Goal: Task Accomplishment & Management: Manage account settings

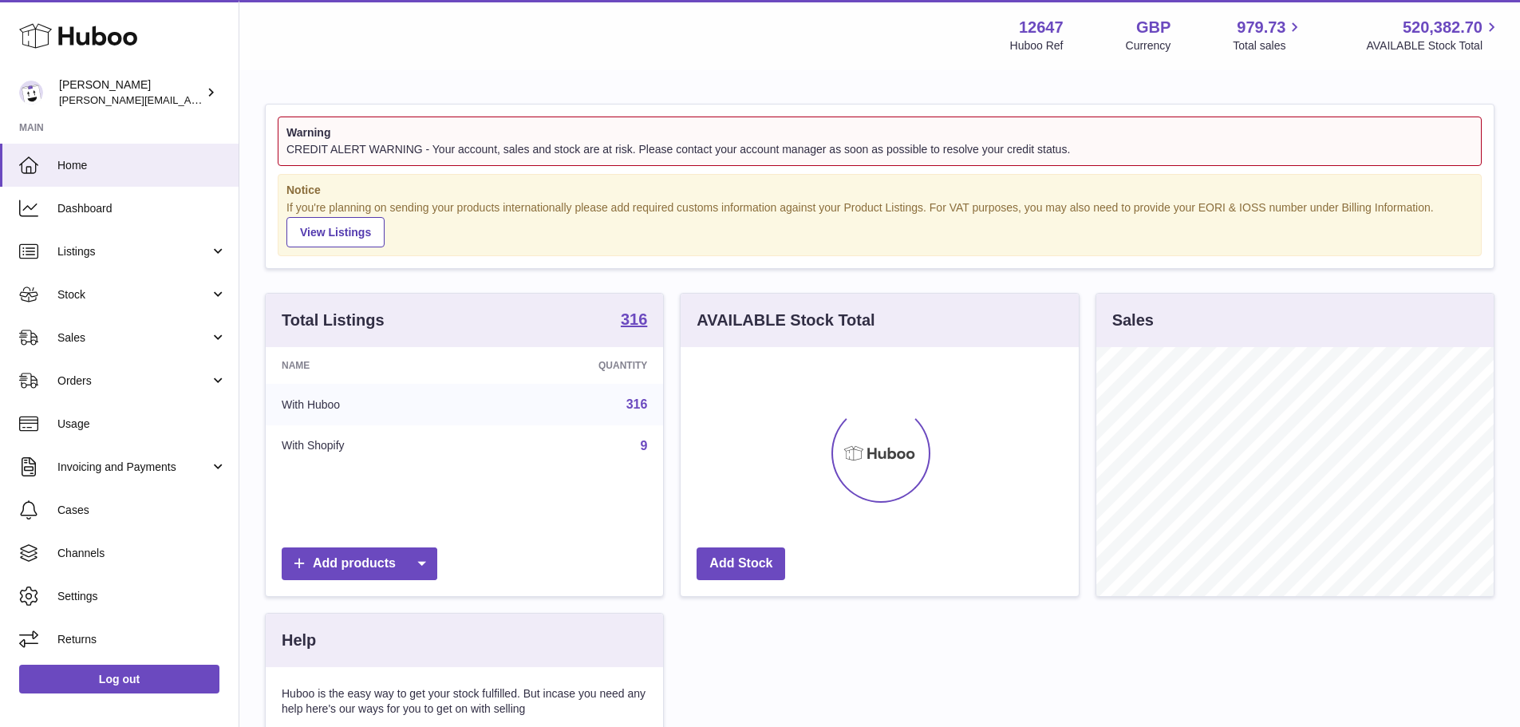
scroll to position [249, 398]
click at [149, 332] on span "Sales" at bounding box center [133, 337] width 152 height 15
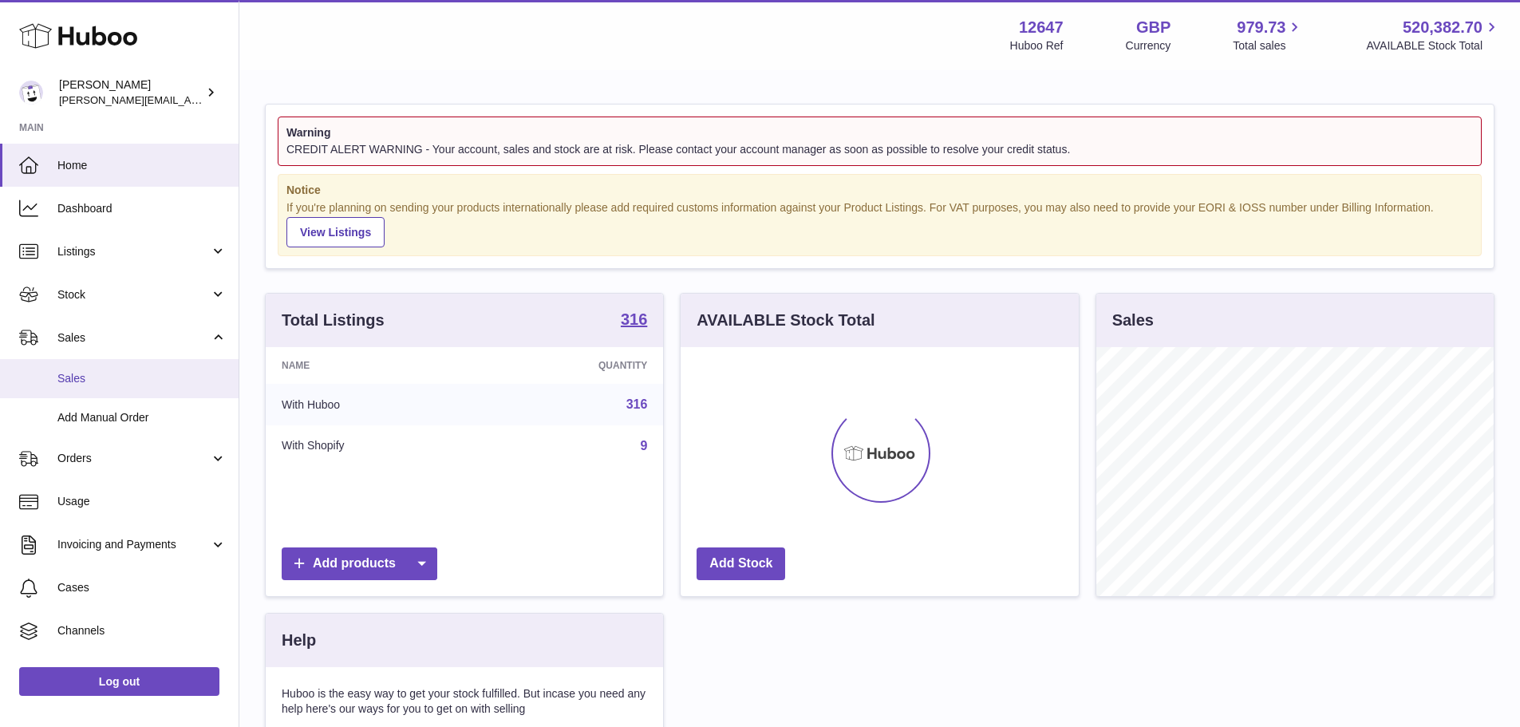
click at [141, 371] on span "Sales" at bounding box center [141, 378] width 169 height 15
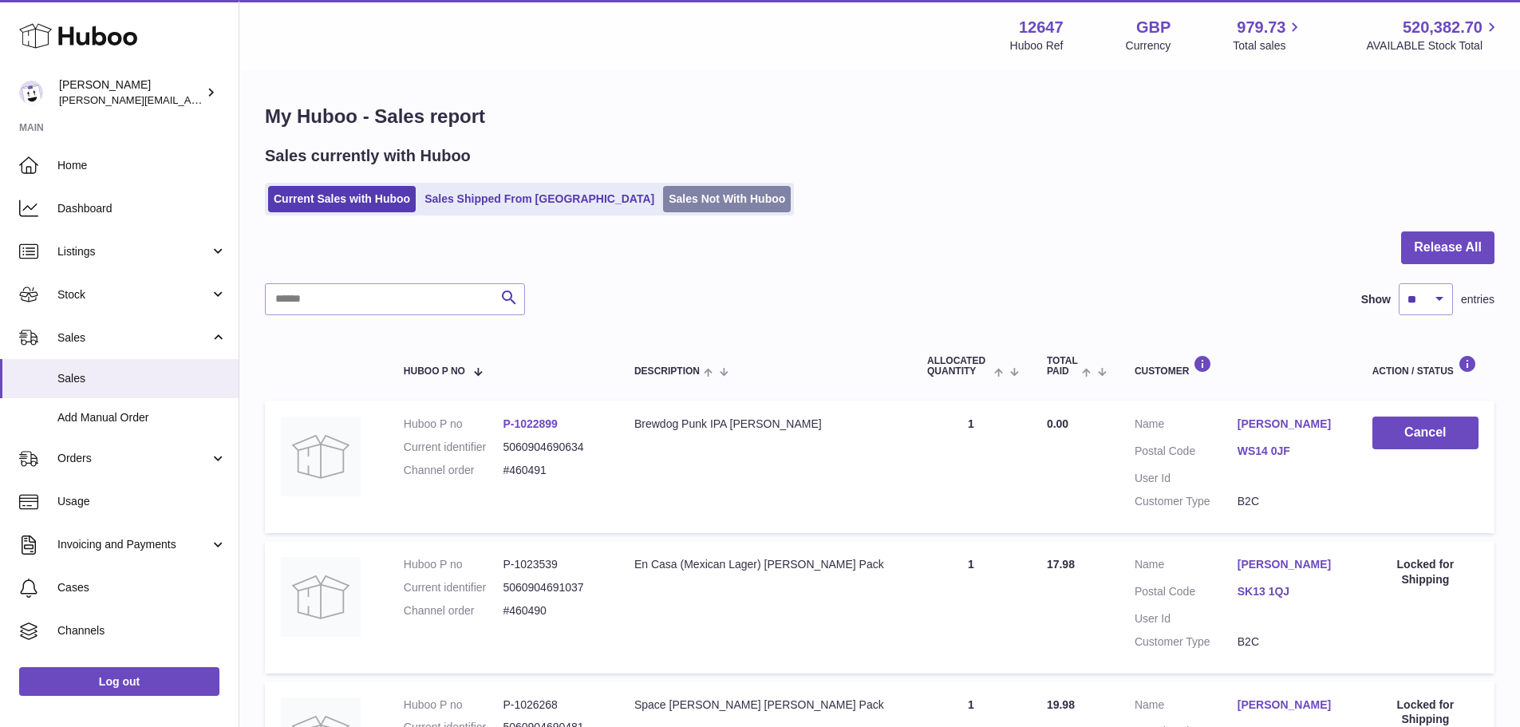
click at [663, 195] on link "Sales Not With Huboo" at bounding box center [727, 199] width 128 height 26
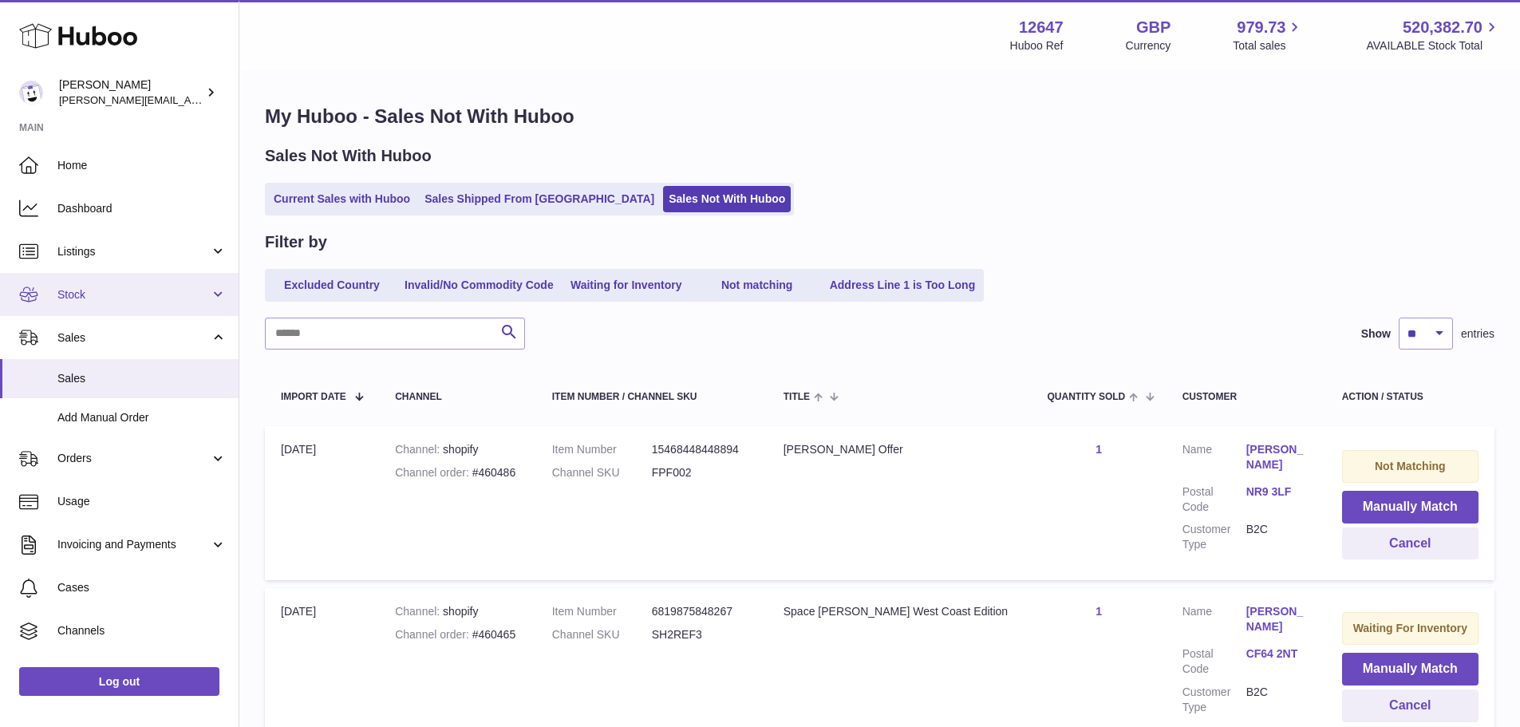
click at [137, 293] on span "Stock" at bounding box center [133, 294] width 152 height 15
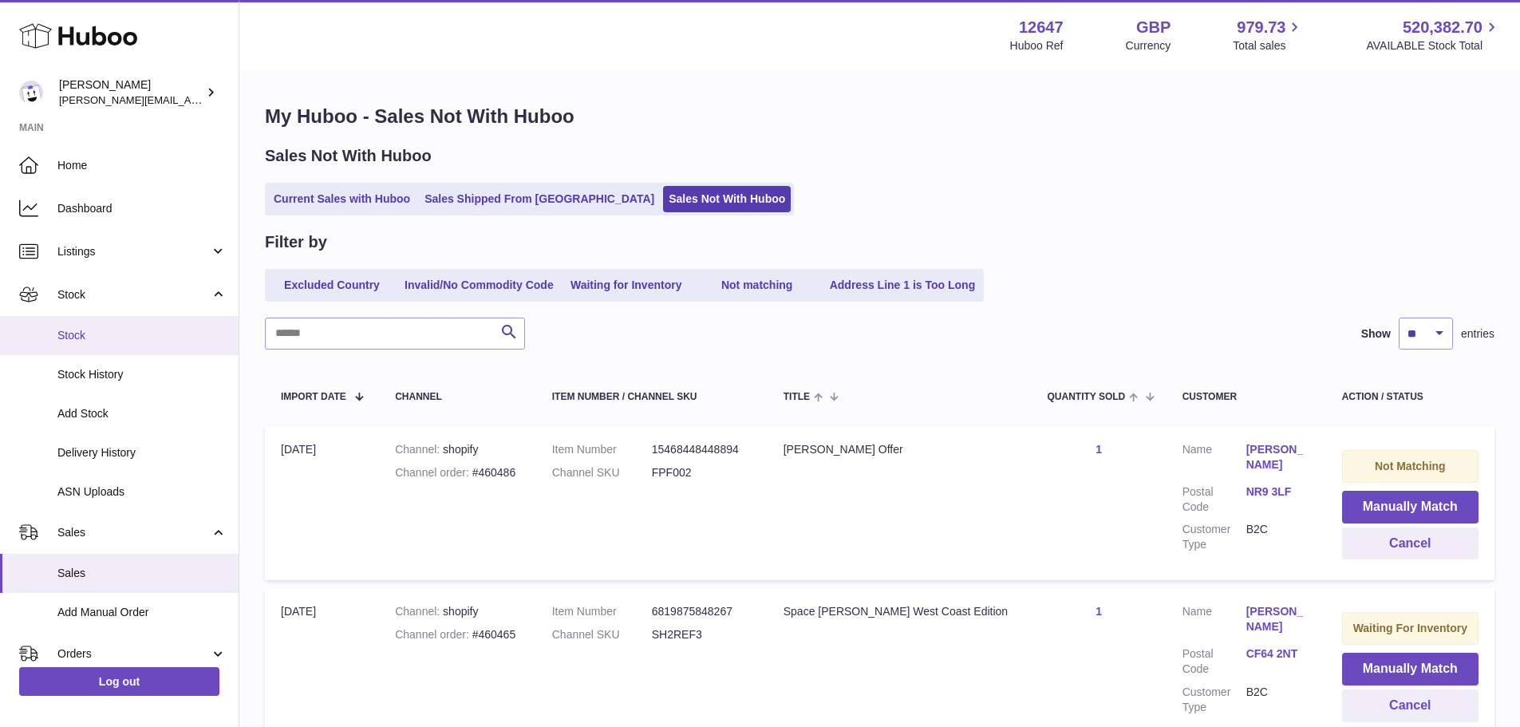
click at [125, 334] on span "Stock" at bounding box center [141, 335] width 169 height 15
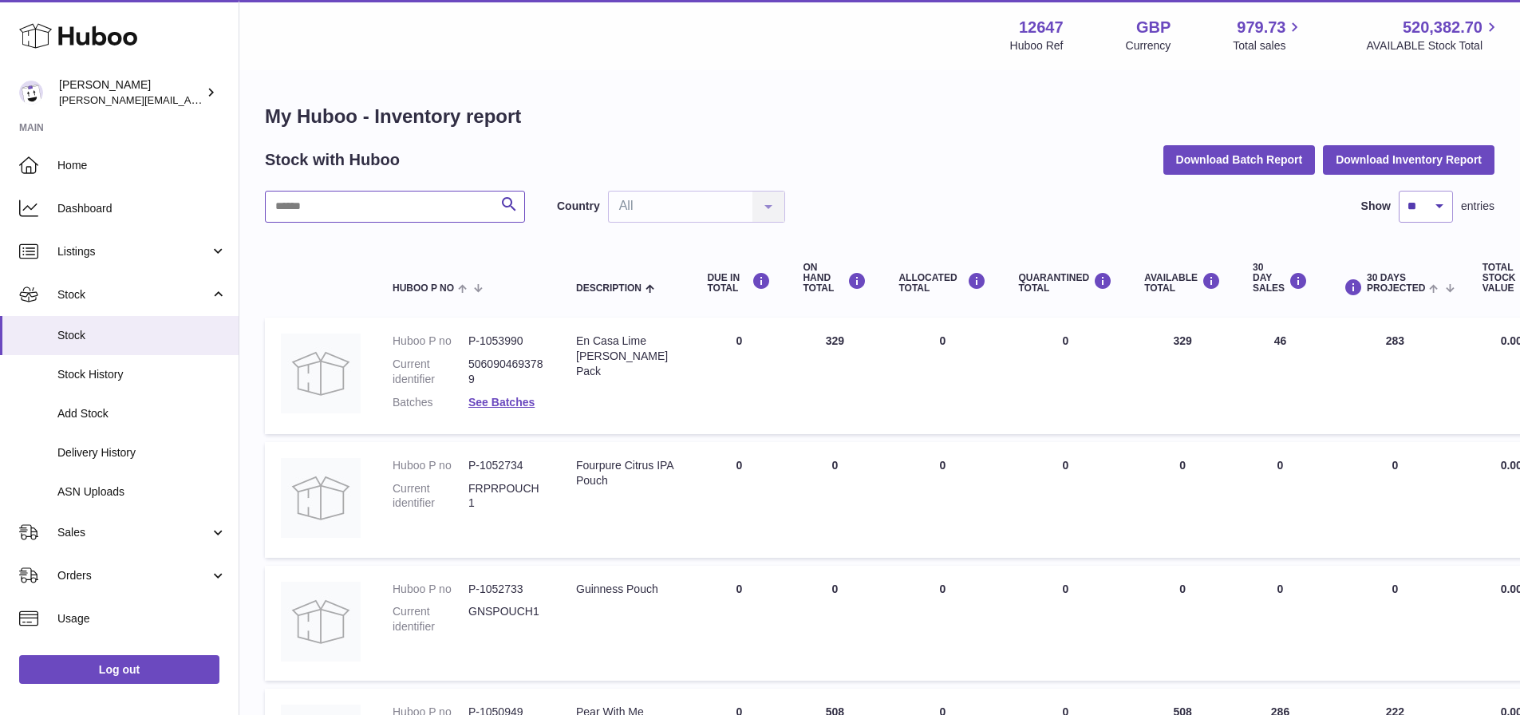
click at [379, 207] on input "text" at bounding box center [395, 207] width 260 height 32
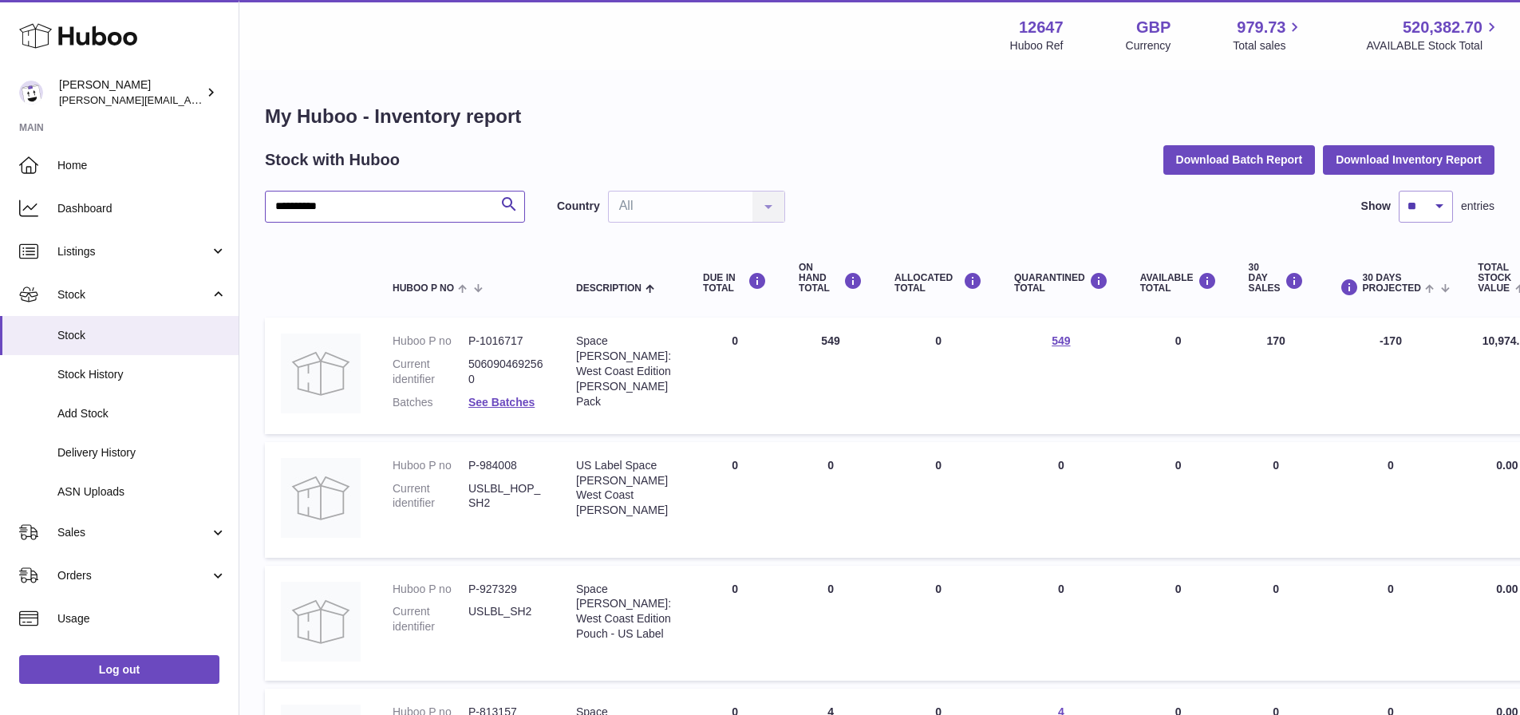
type input "**********"
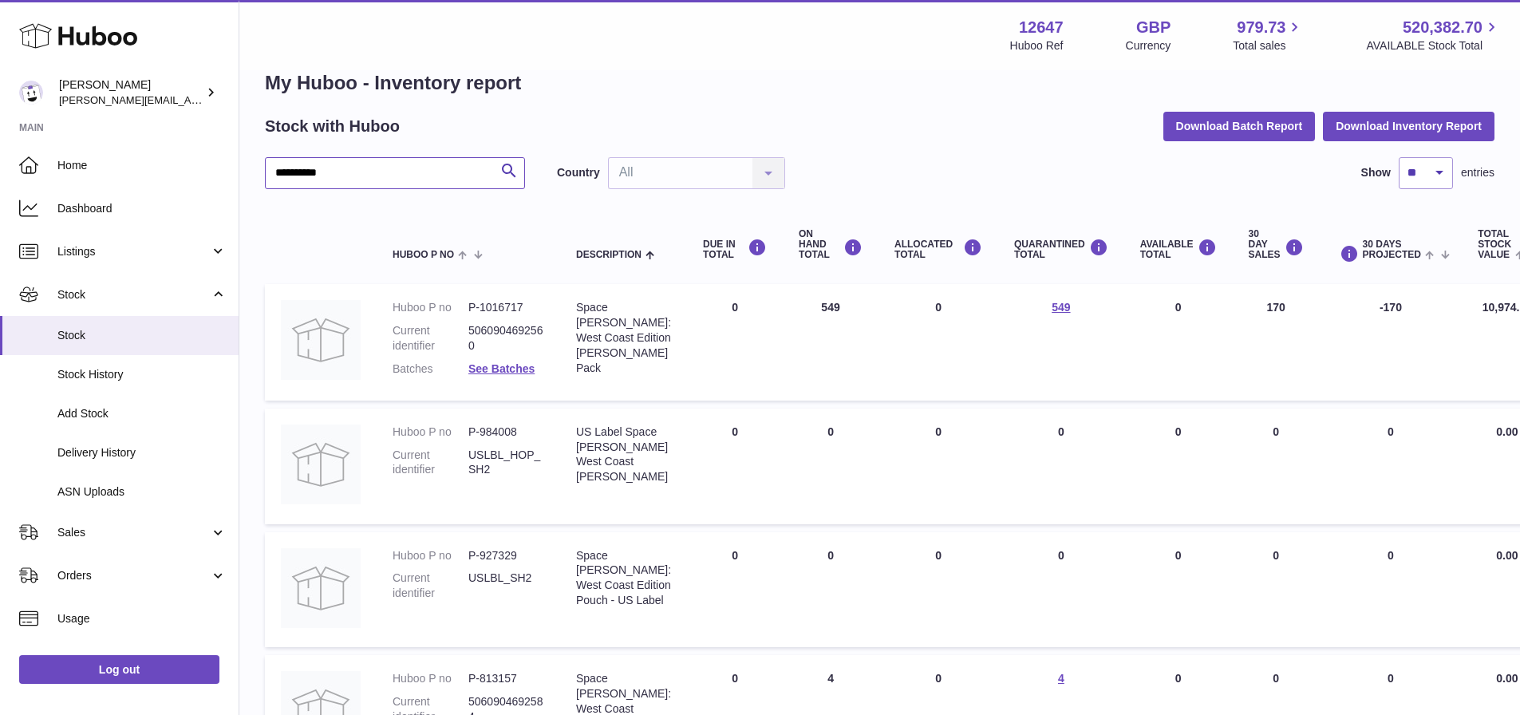
scroll to position [2, 0]
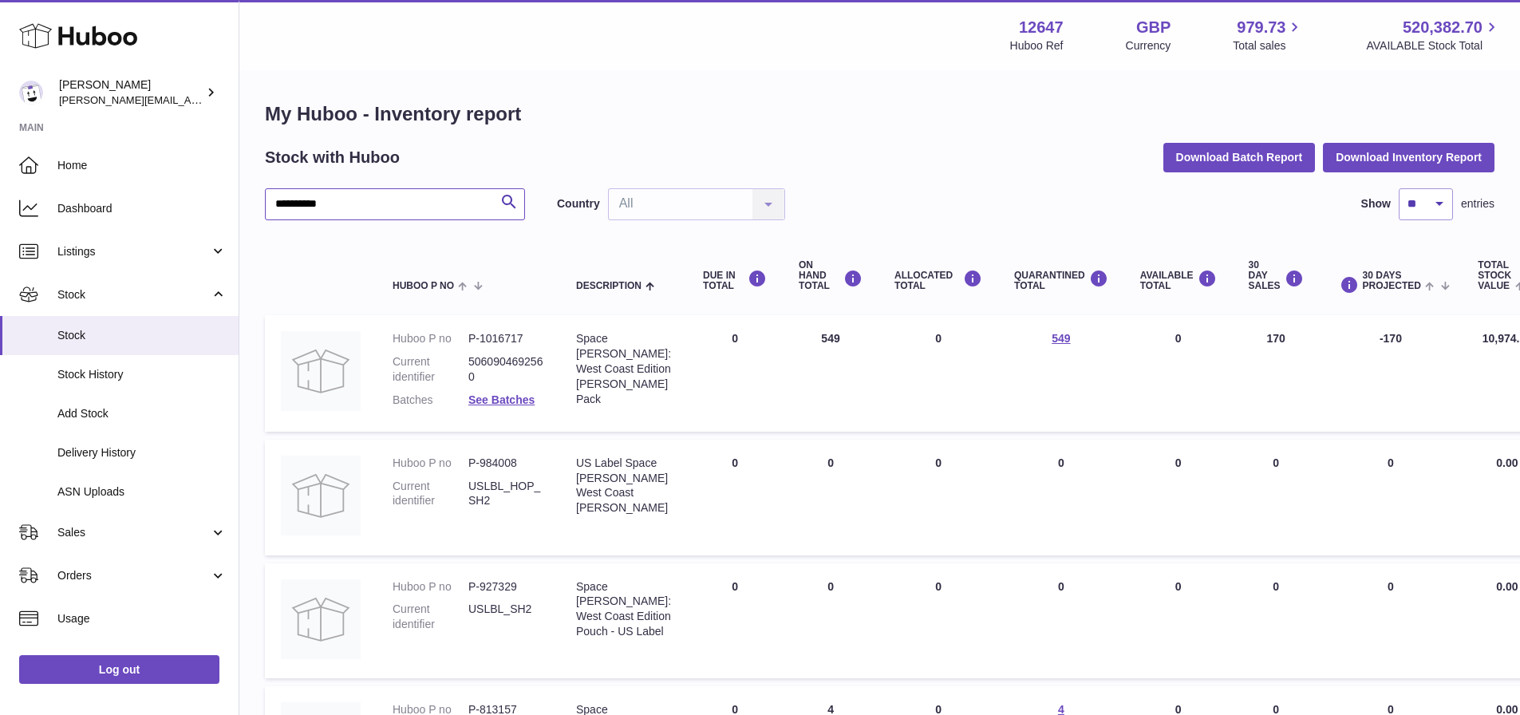
drag, startPoint x: 432, startPoint y: 207, endPoint x: 261, endPoint y: 211, distance: 170.8
click at [261, 211] on div "**********" at bounding box center [879, 641] width 1280 height 1144
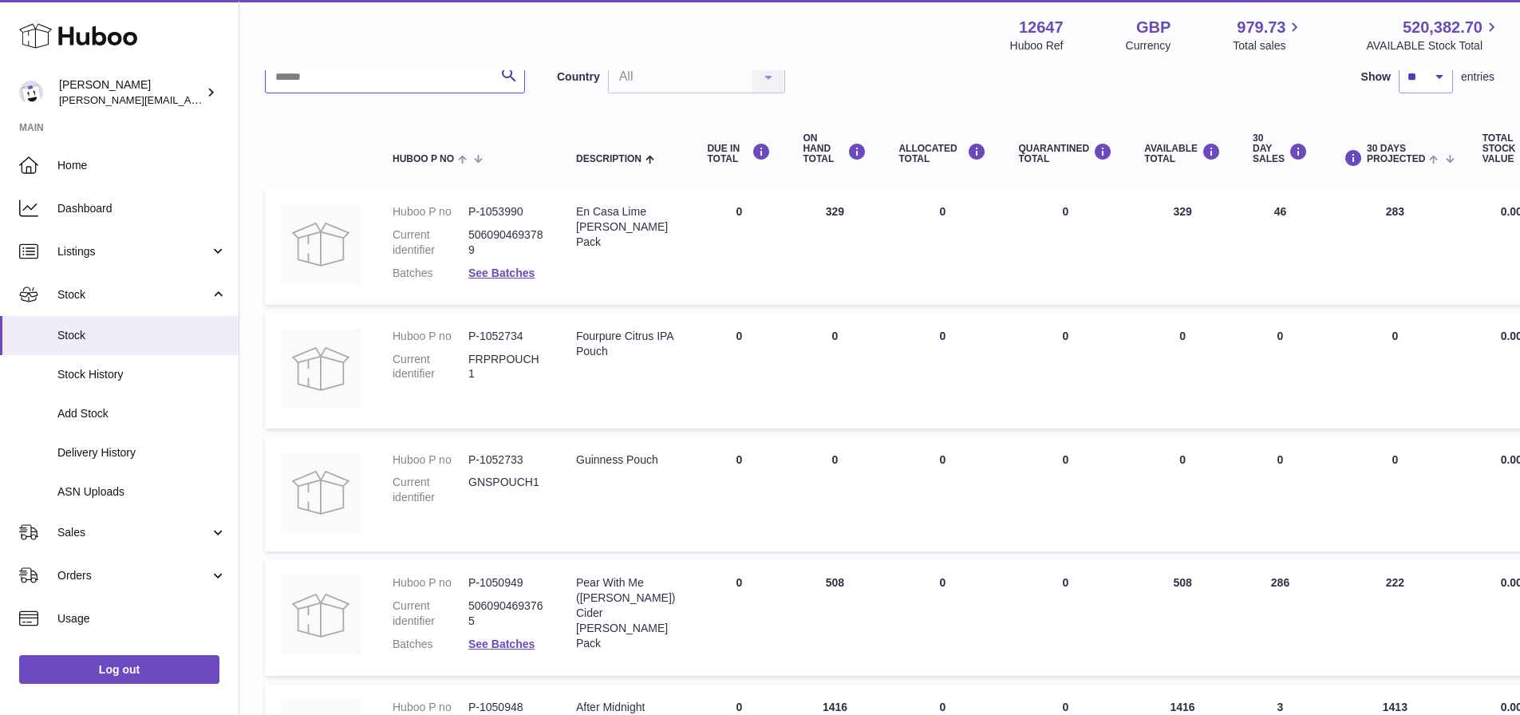
scroll to position [131, 0]
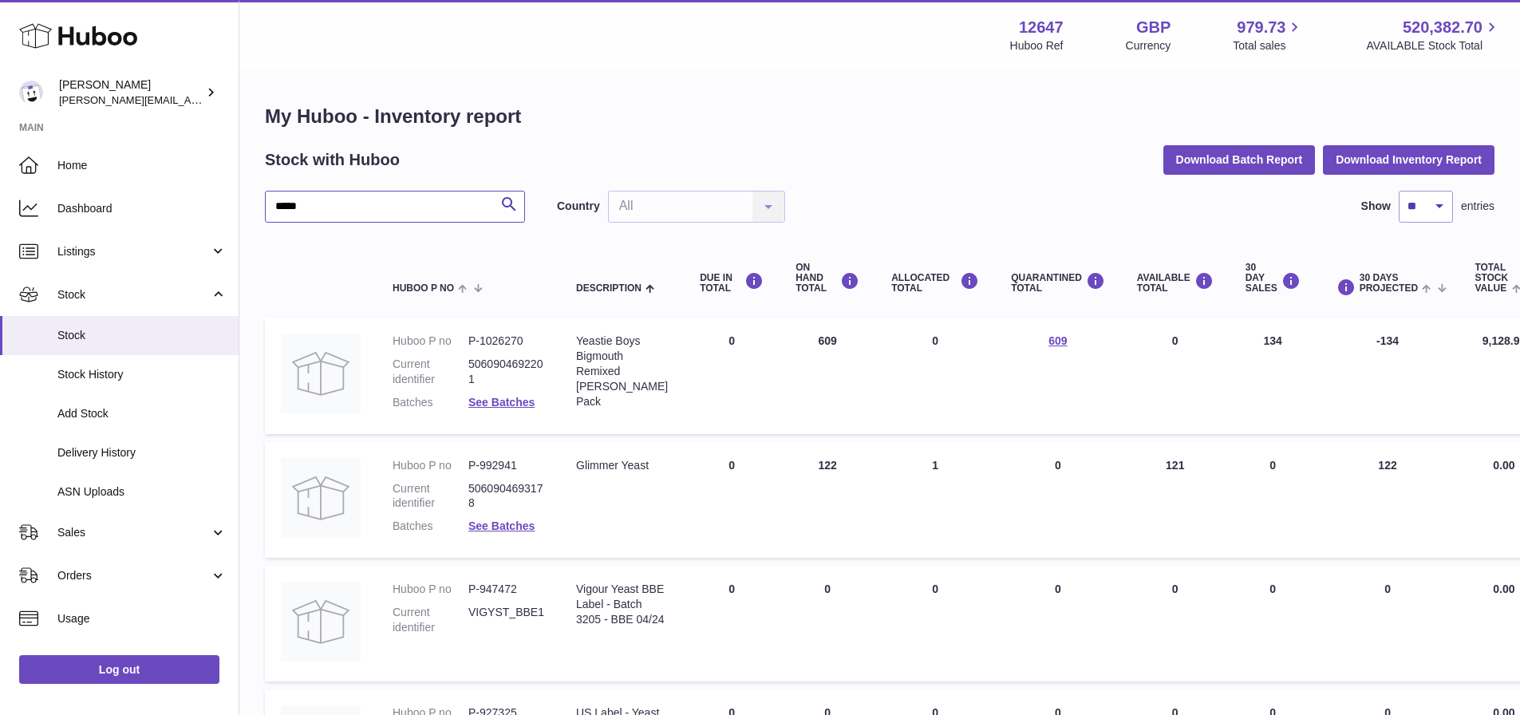
drag, startPoint x: 317, startPoint y: 209, endPoint x: 243, endPoint y: 207, distance: 73.4
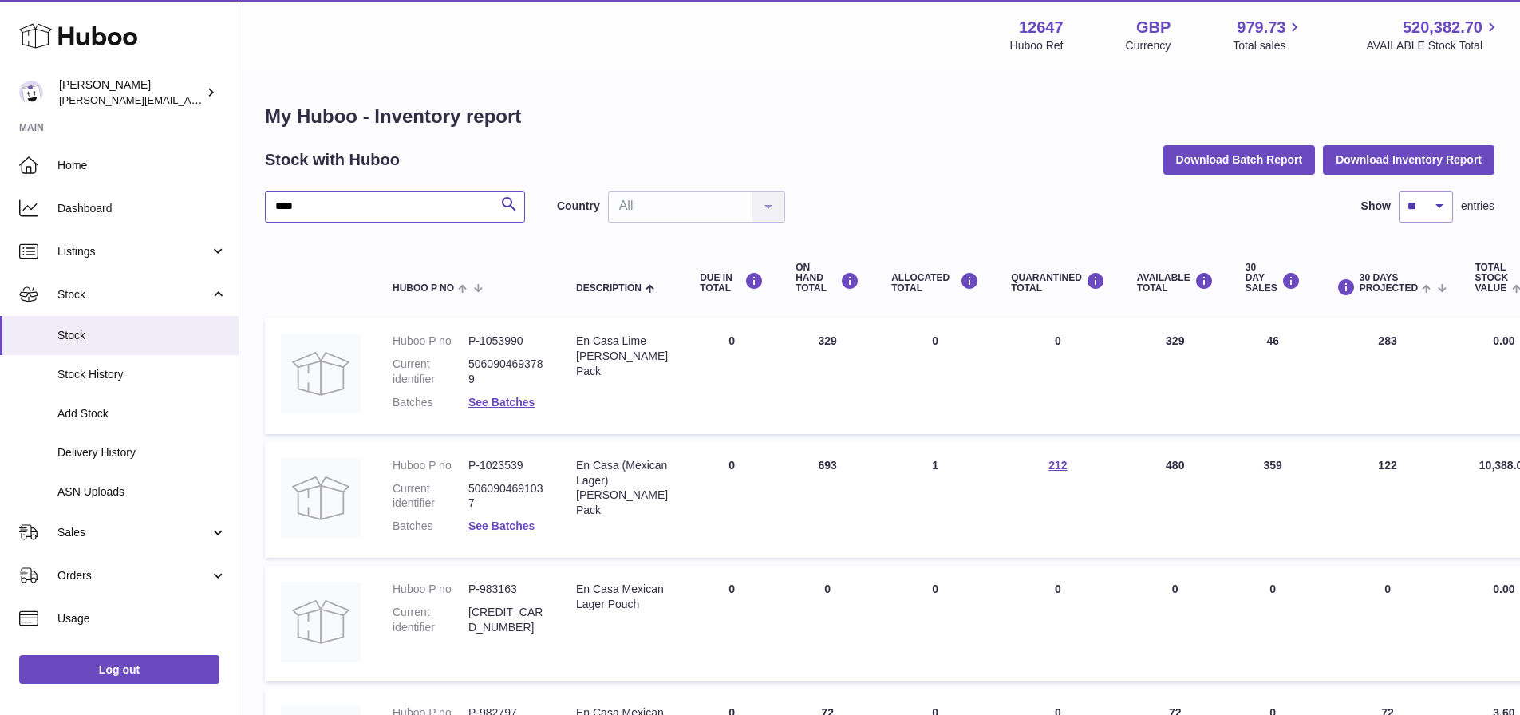
drag, startPoint x: 318, startPoint y: 207, endPoint x: 256, endPoint y: 214, distance: 61.8
click at [256, 214] on div "My Huboo - Inventory report Stock with Huboo Download Batch Report Download Inv…" at bounding box center [879, 458] width 1280 height 773
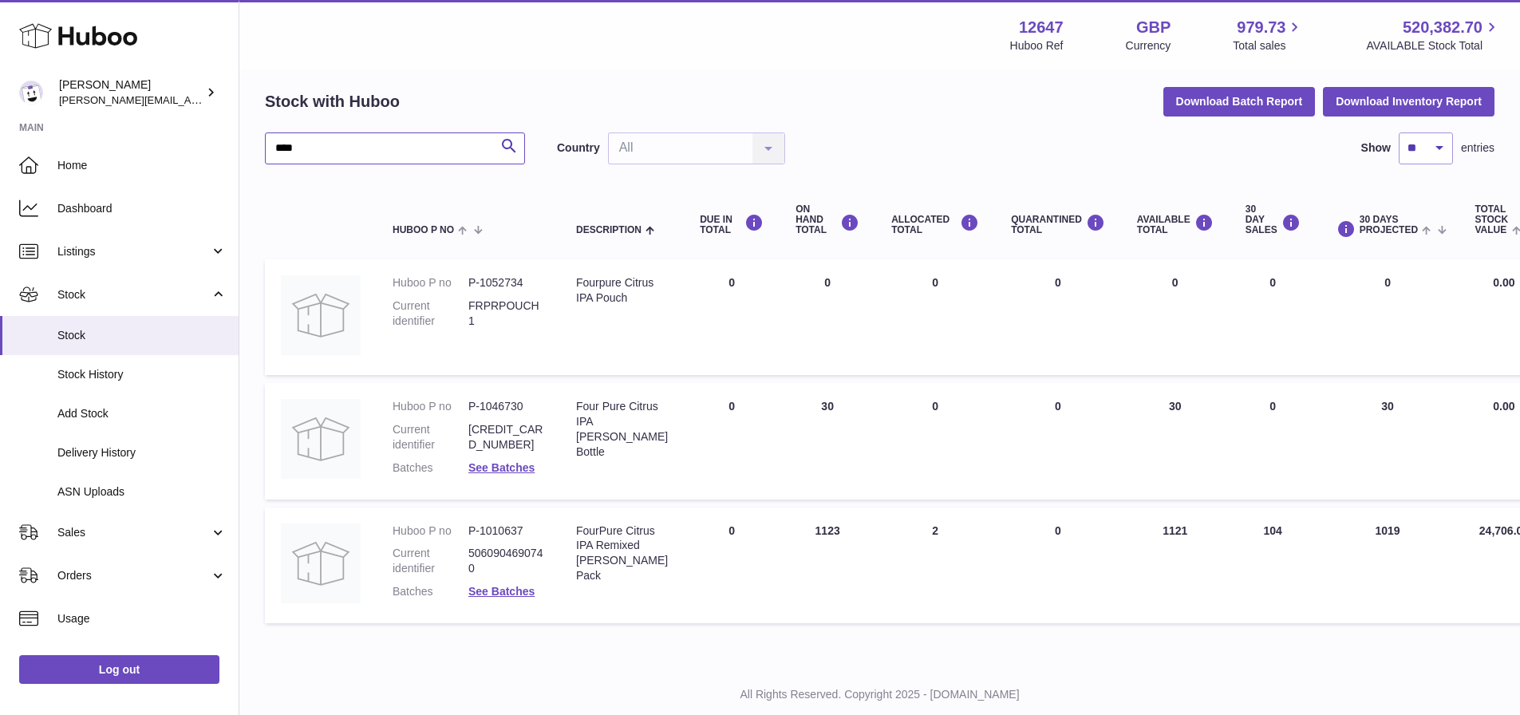
scroll to position [59, 0]
drag, startPoint x: 308, startPoint y: 152, endPoint x: 248, endPoint y: 162, distance: 60.7
click at [248, 162] on div "My Huboo - Inventory report Stock with Huboo Download Batch Report Download Inv…" at bounding box center [879, 337] width 1280 height 649
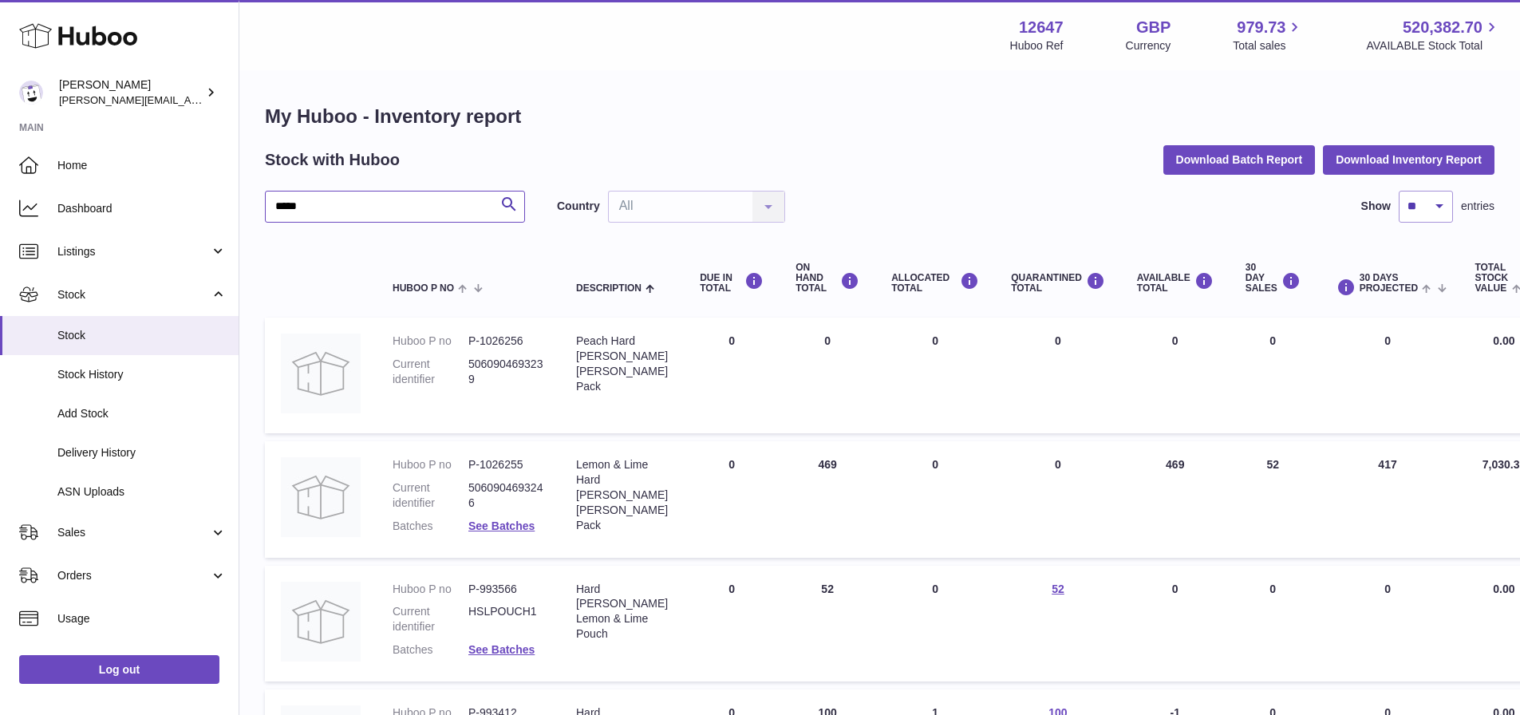
type input "****"
click at [129, 523] on link "Sales" at bounding box center [119, 532] width 239 height 43
click at [121, 558] on link "Sales" at bounding box center [119, 573] width 239 height 39
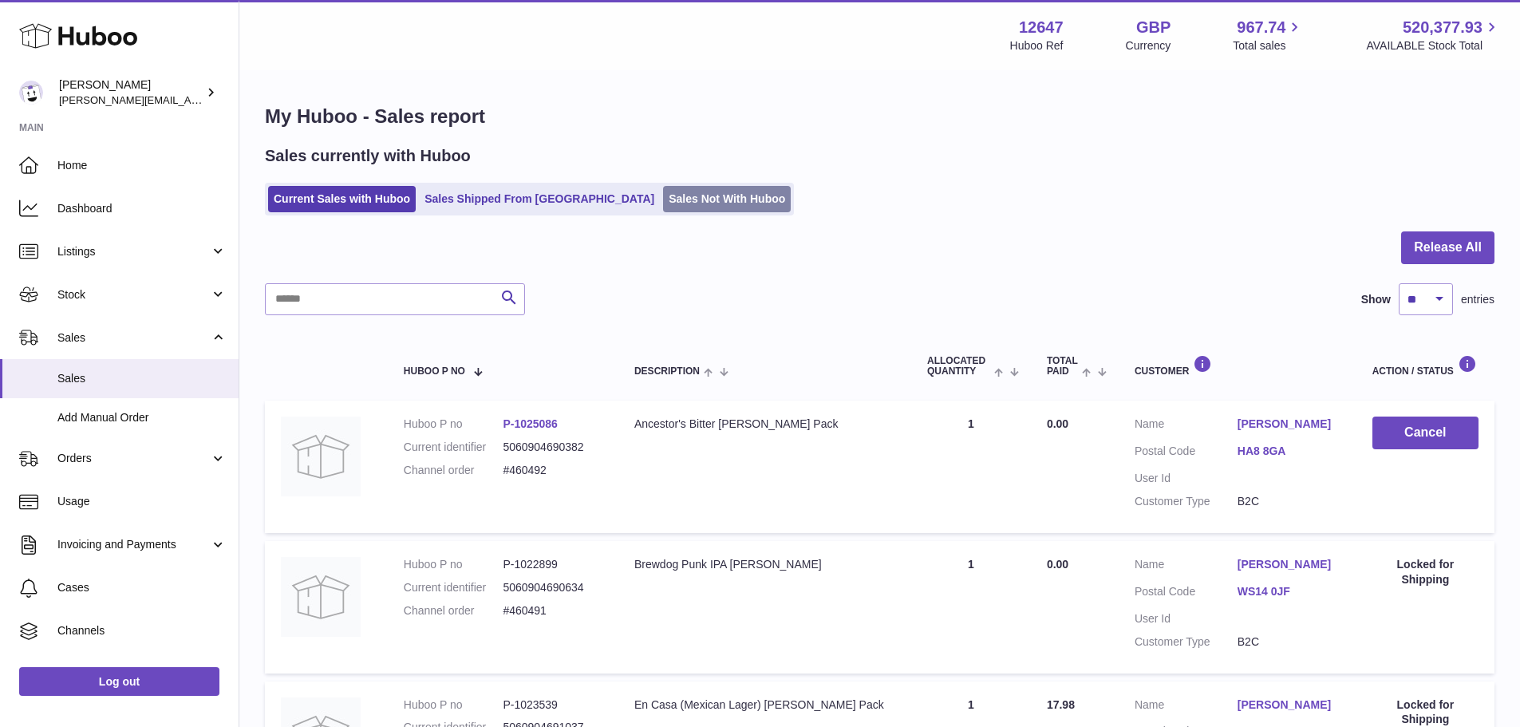
click at [663, 209] on link "Sales Not With Huboo" at bounding box center [727, 199] width 128 height 26
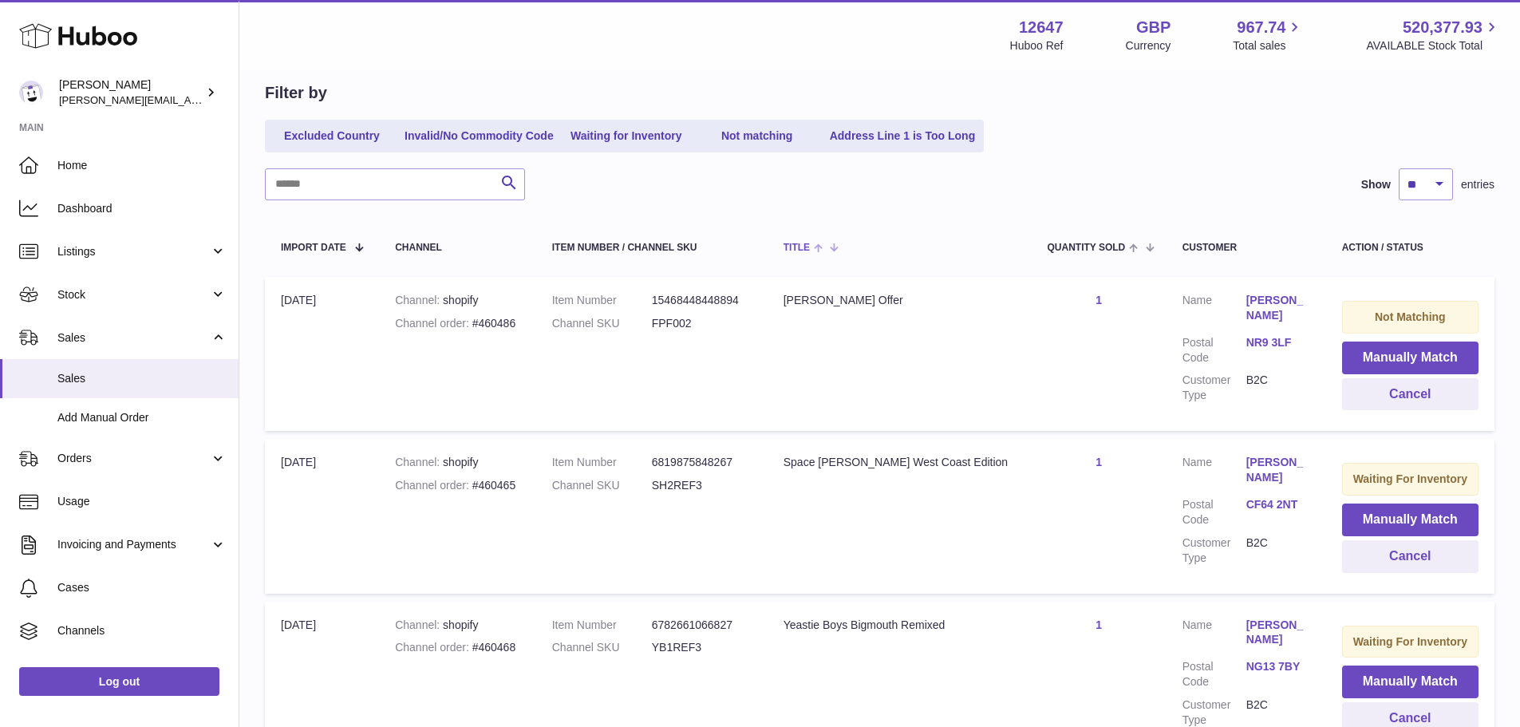
scroll to position [152, 0]
click at [1383, 393] on button "Cancel" at bounding box center [1410, 392] width 136 height 33
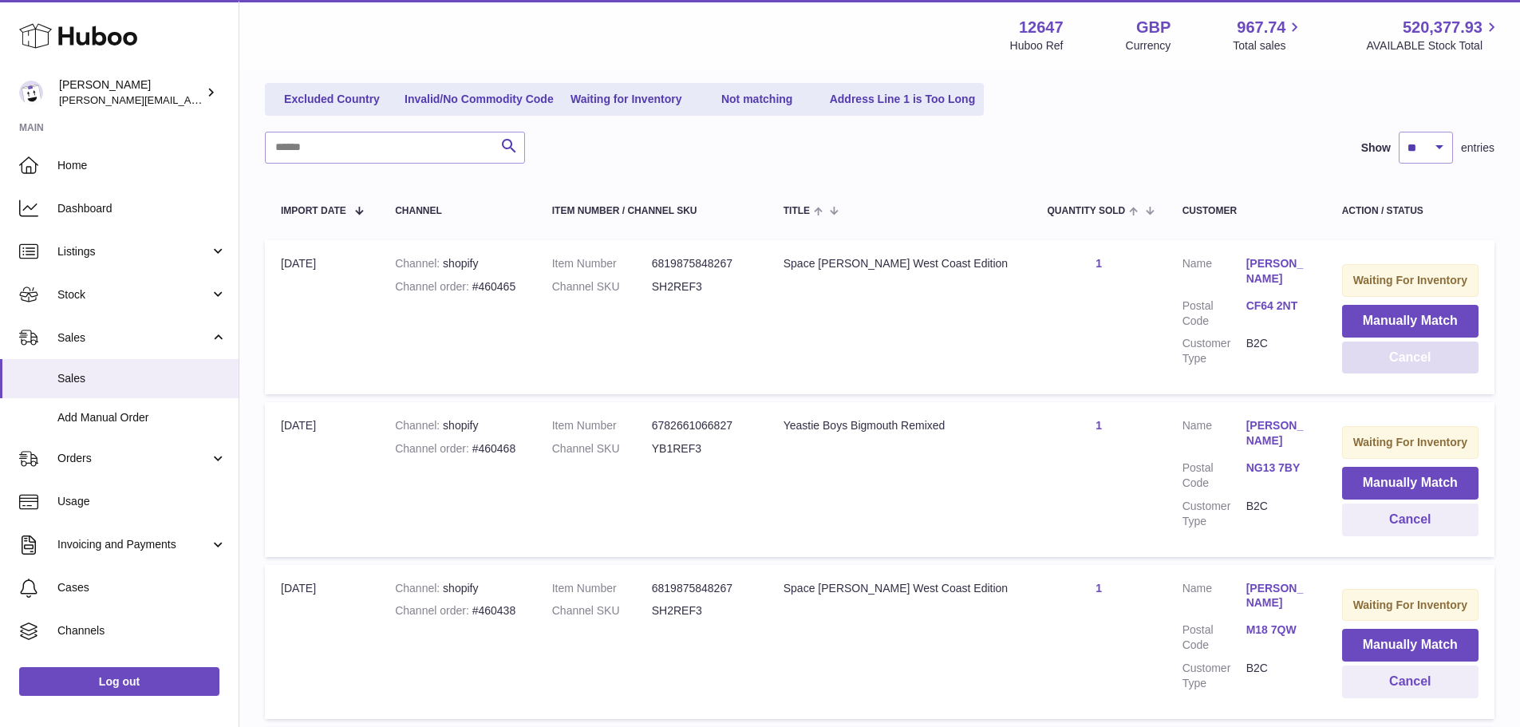
scroll to position [185, 0]
click at [1372, 326] on button "Manually Match" at bounding box center [1410, 322] width 136 height 33
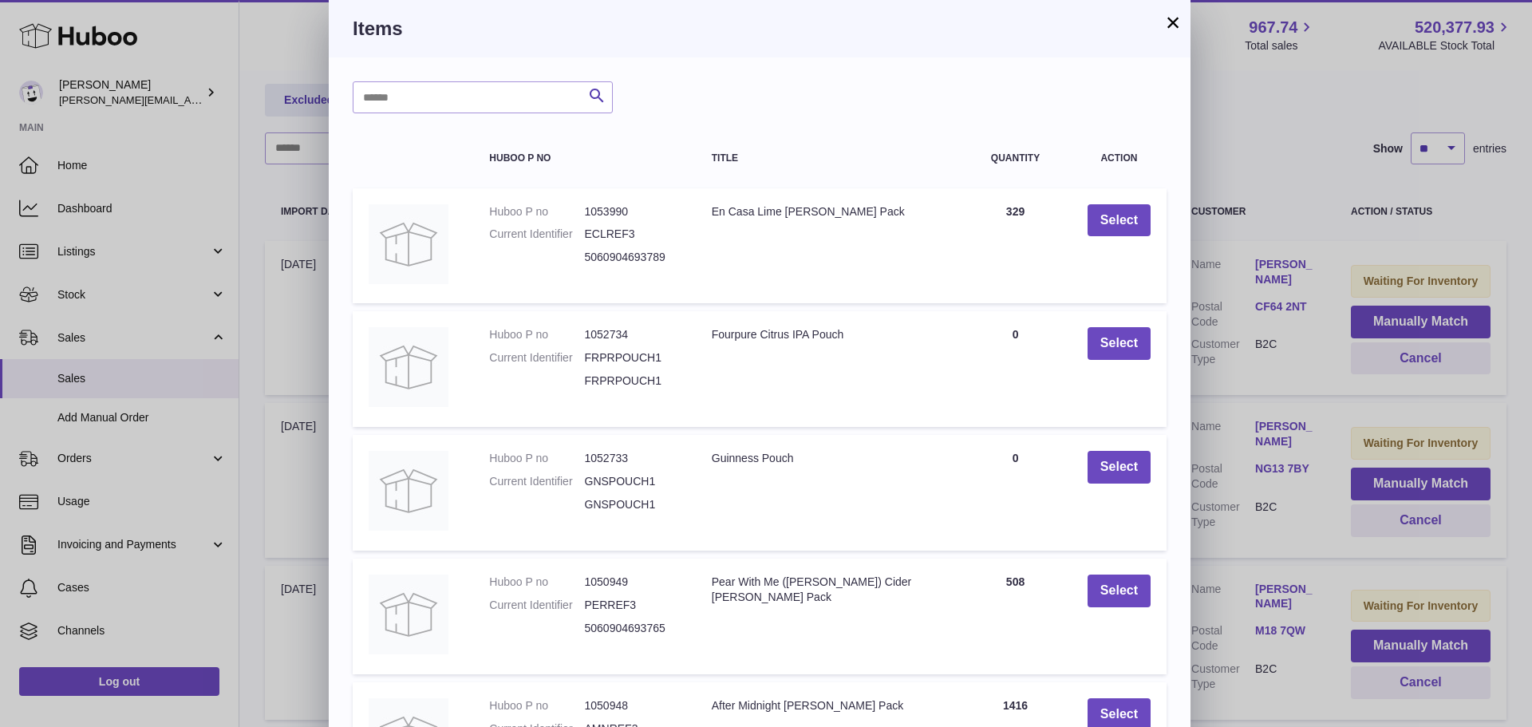
click at [537, 127] on div "Search Huboo P no Title Quantity Action Huboo P no 1053990 Current Identifier E…" at bounding box center [760, 481] width 862 height 849
click at [509, 104] on input "text" at bounding box center [483, 97] width 260 height 32
type input "********"
click at [589, 90] on icon "submit" at bounding box center [596, 96] width 19 height 20
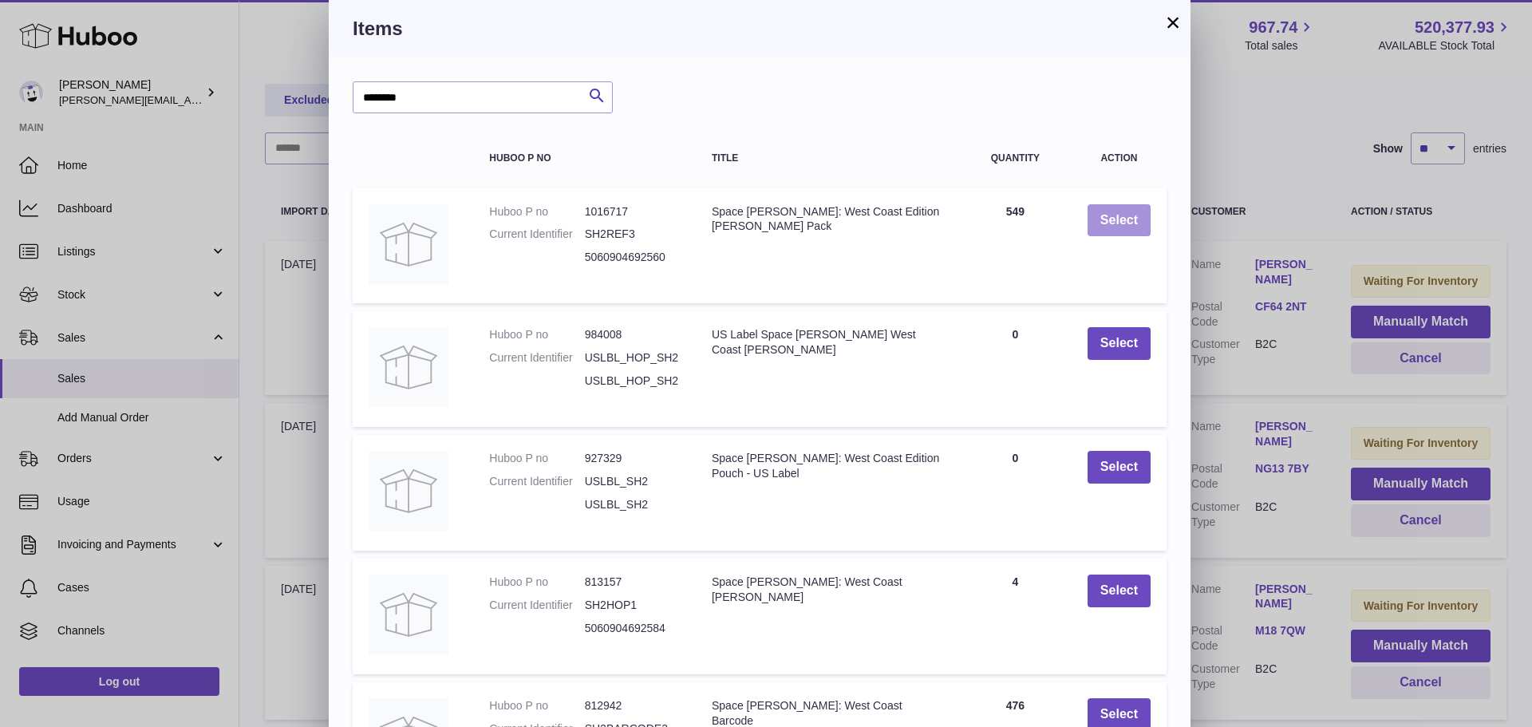
click at [1112, 227] on button "Select" at bounding box center [1118, 220] width 63 height 33
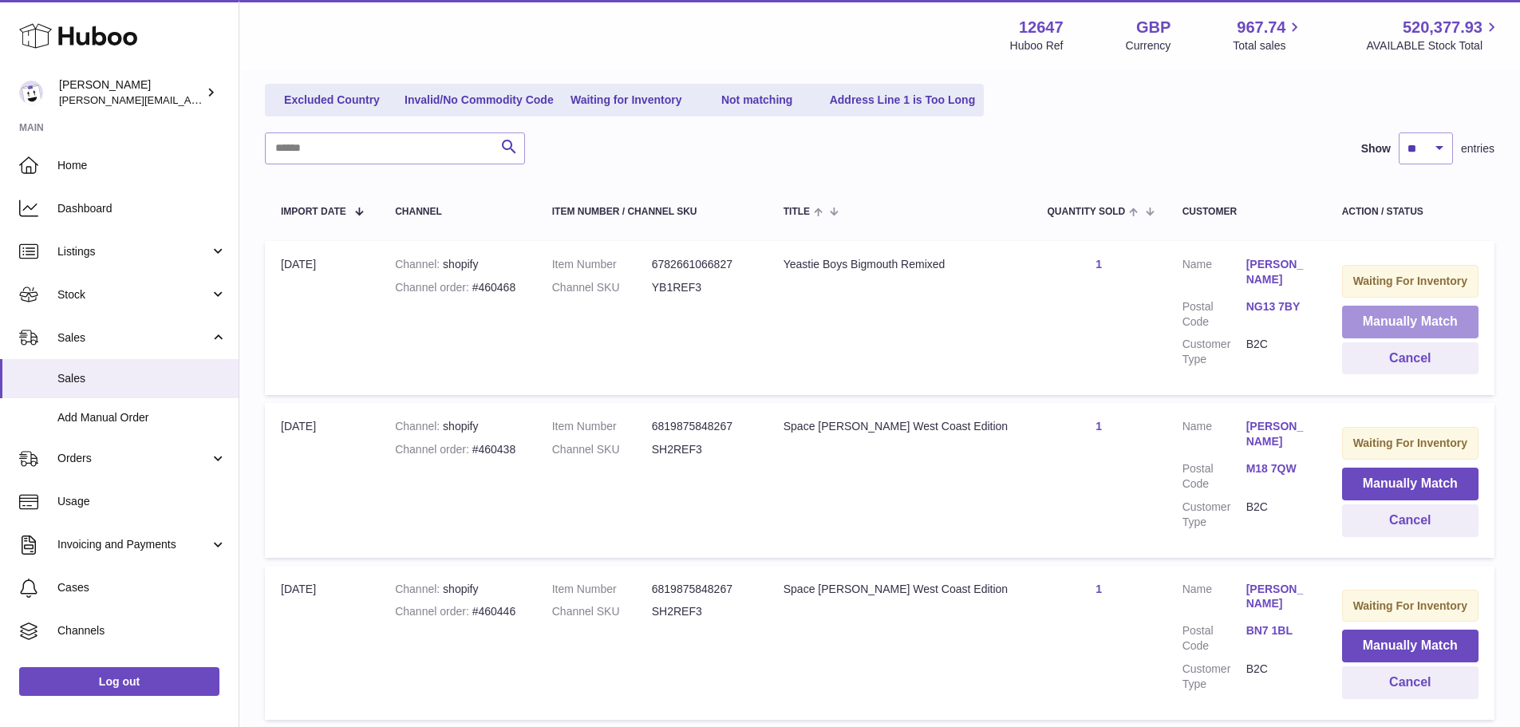
click at [1371, 332] on button "Manually Match" at bounding box center [1410, 322] width 136 height 33
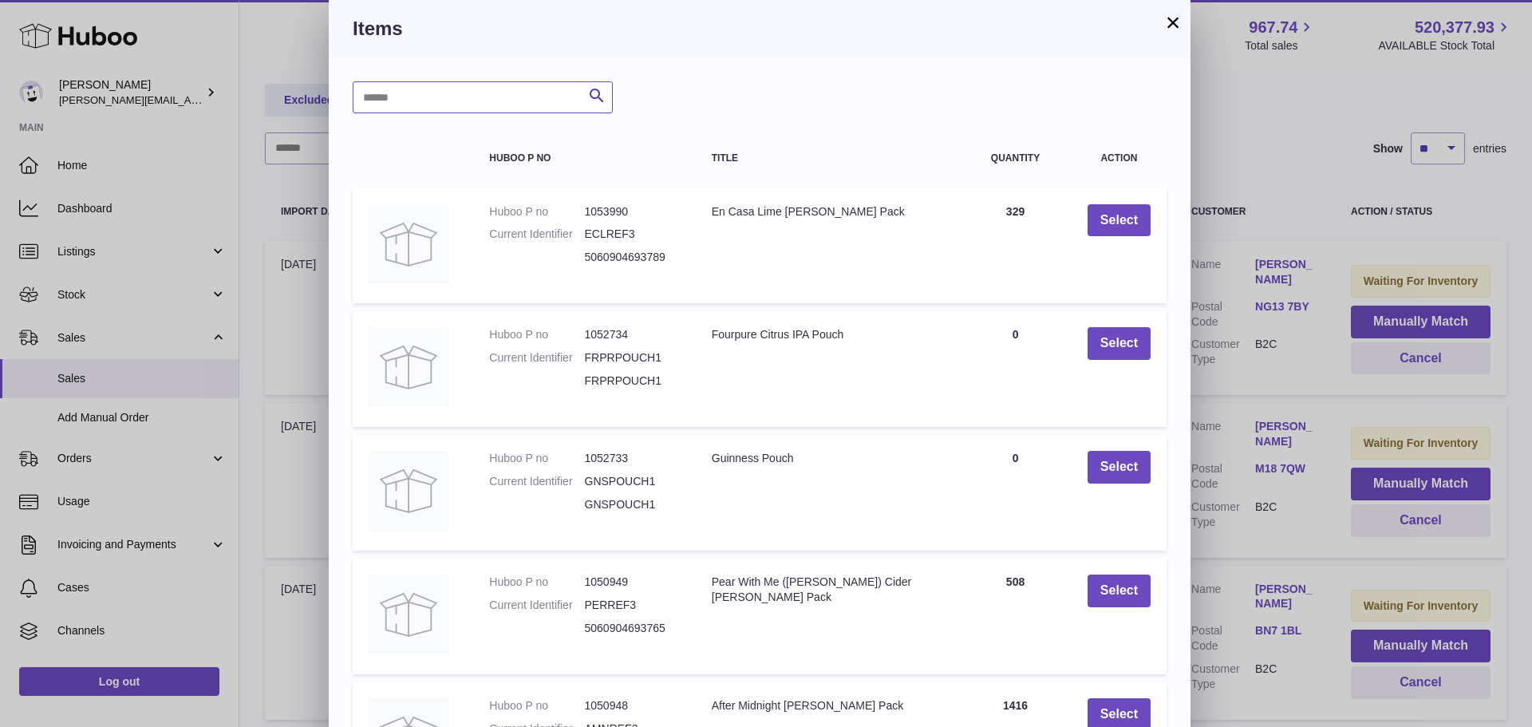
click at [508, 103] on input "text" at bounding box center [483, 97] width 260 height 32
type input "*******"
click at [588, 101] on icon "submit" at bounding box center [596, 96] width 19 height 20
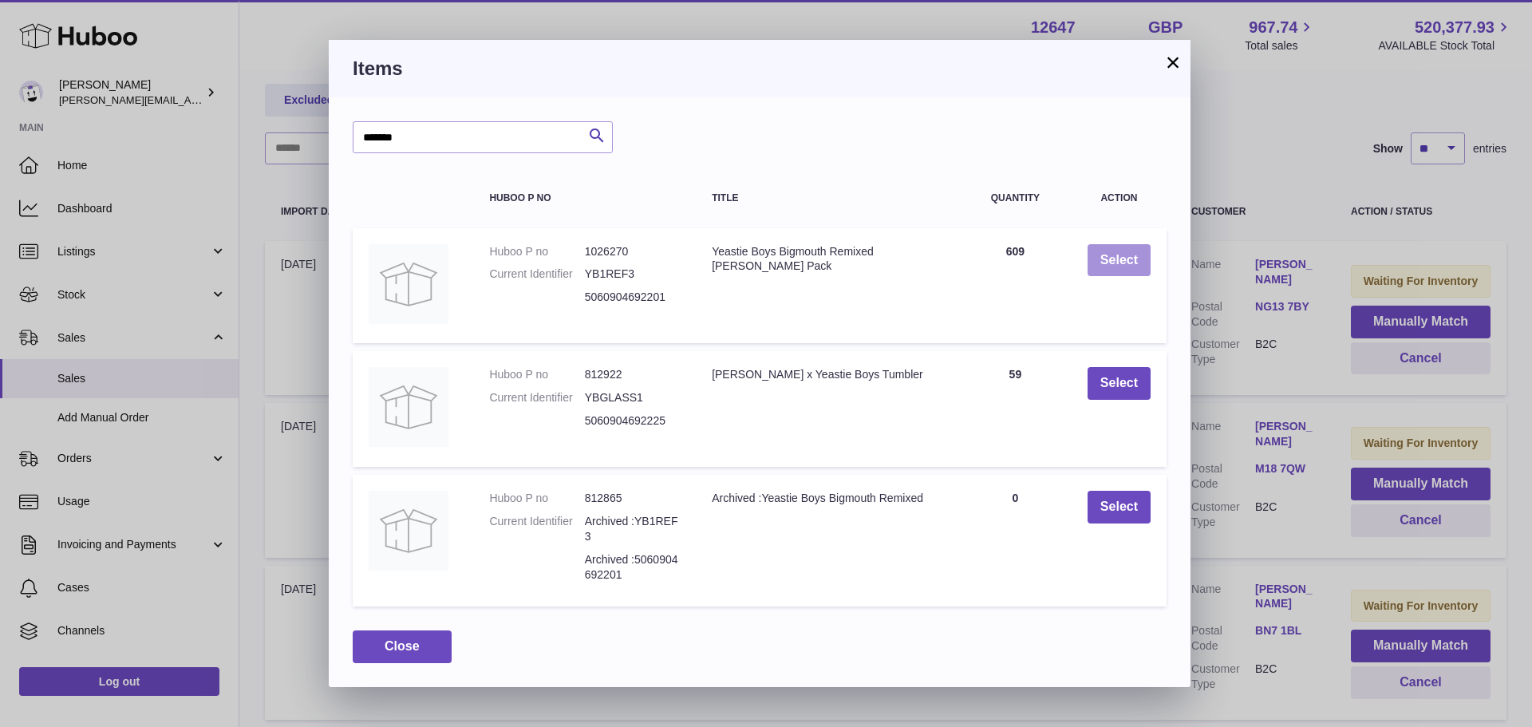
click at [1106, 266] on button "Select" at bounding box center [1118, 260] width 63 height 33
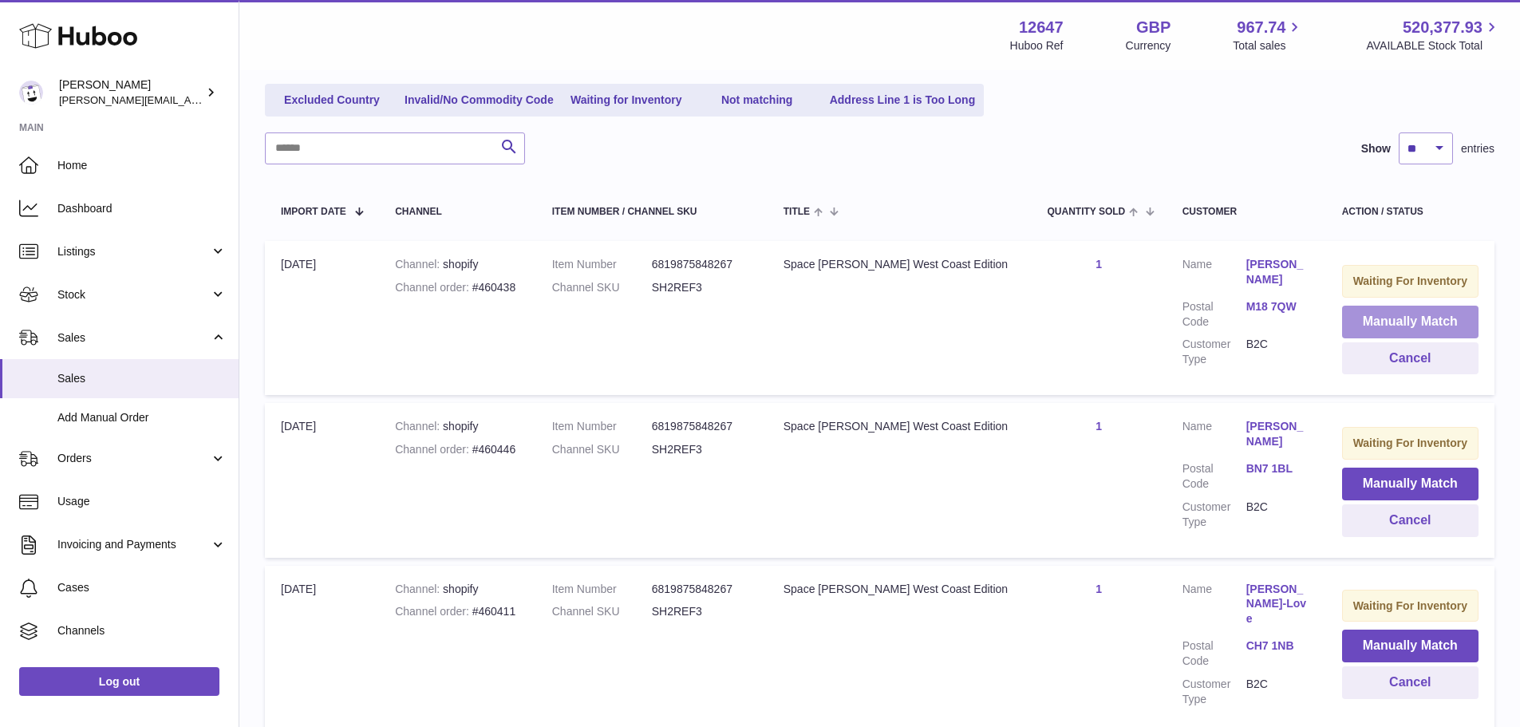
click at [1350, 322] on button "Manually Match" at bounding box center [1410, 322] width 136 height 33
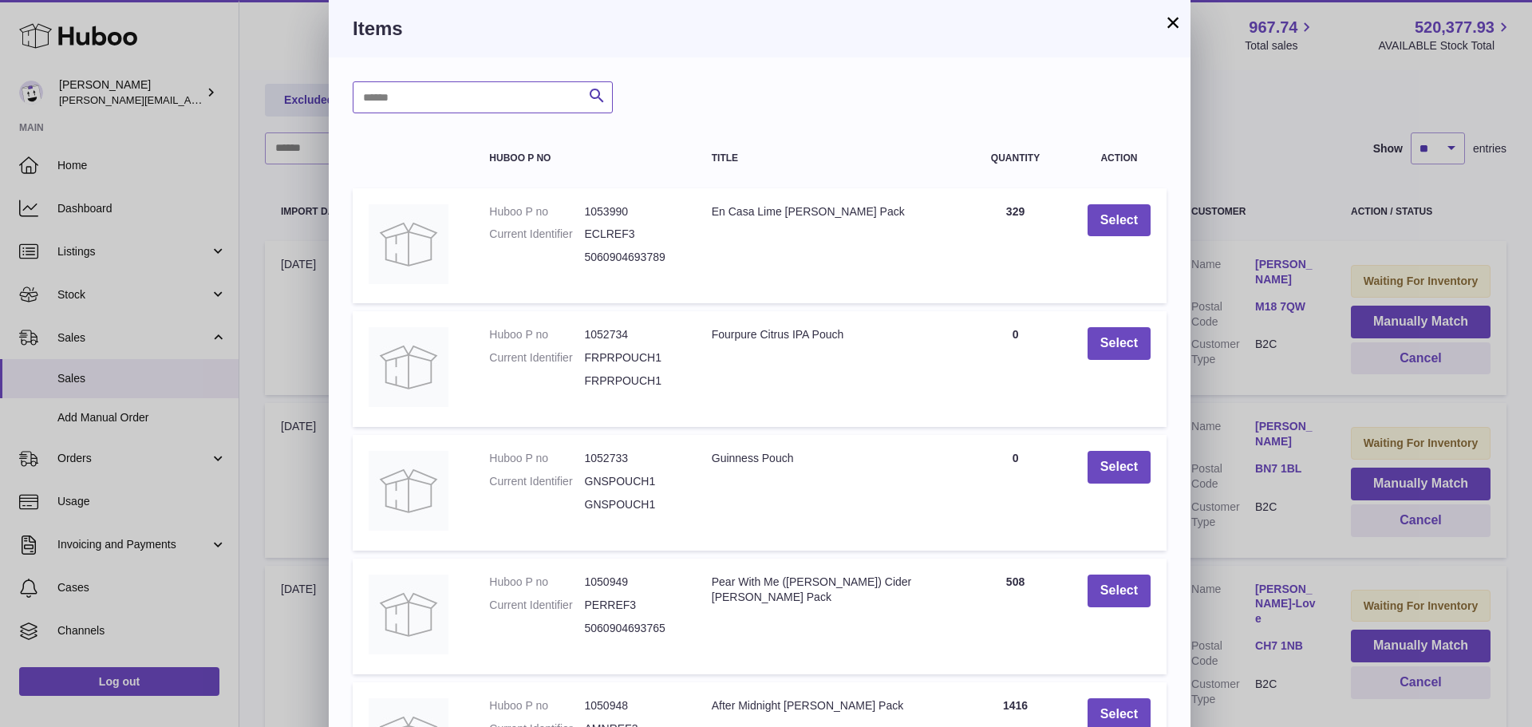
click at [382, 105] on input "text" at bounding box center [483, 97] width 260 height 32
type input "**********"
click at [599, 92] on icon "submit" at bounding box center [596, 96] width 19 height 20
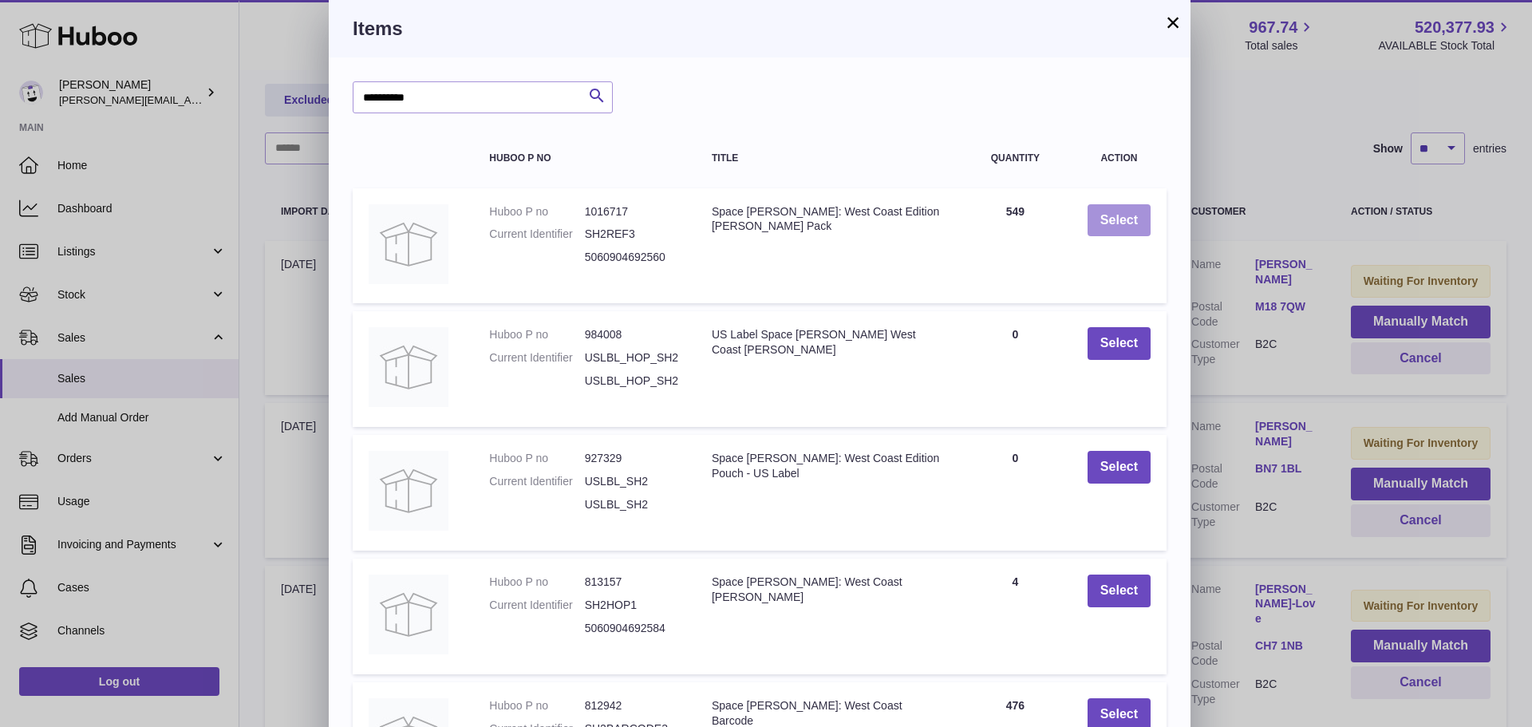
click at [1112, 223] on button "Select" at bounding box center [1118, 220] width 63 height 33
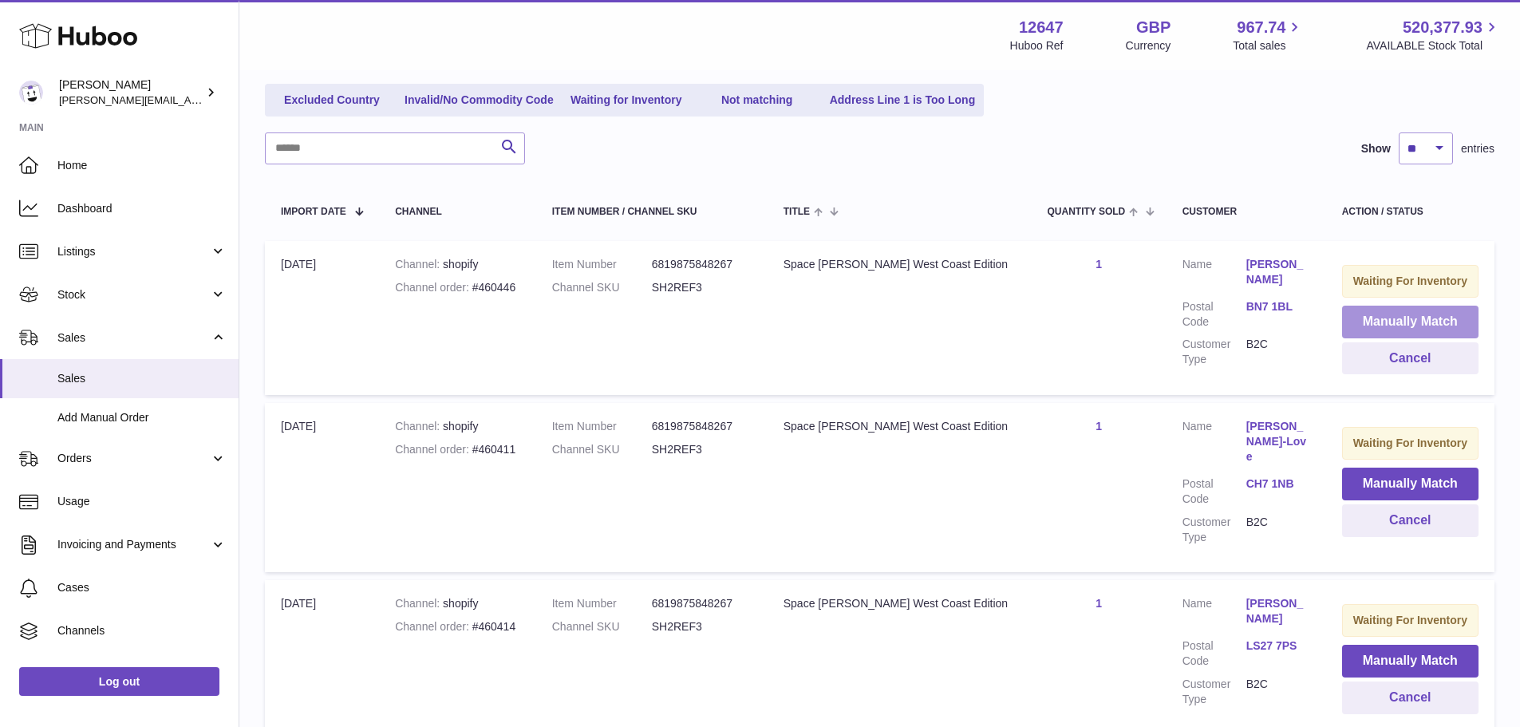
click at [1367, 326] on button "Manually Match" at bounding box center [1410, 322] width 136 height 33
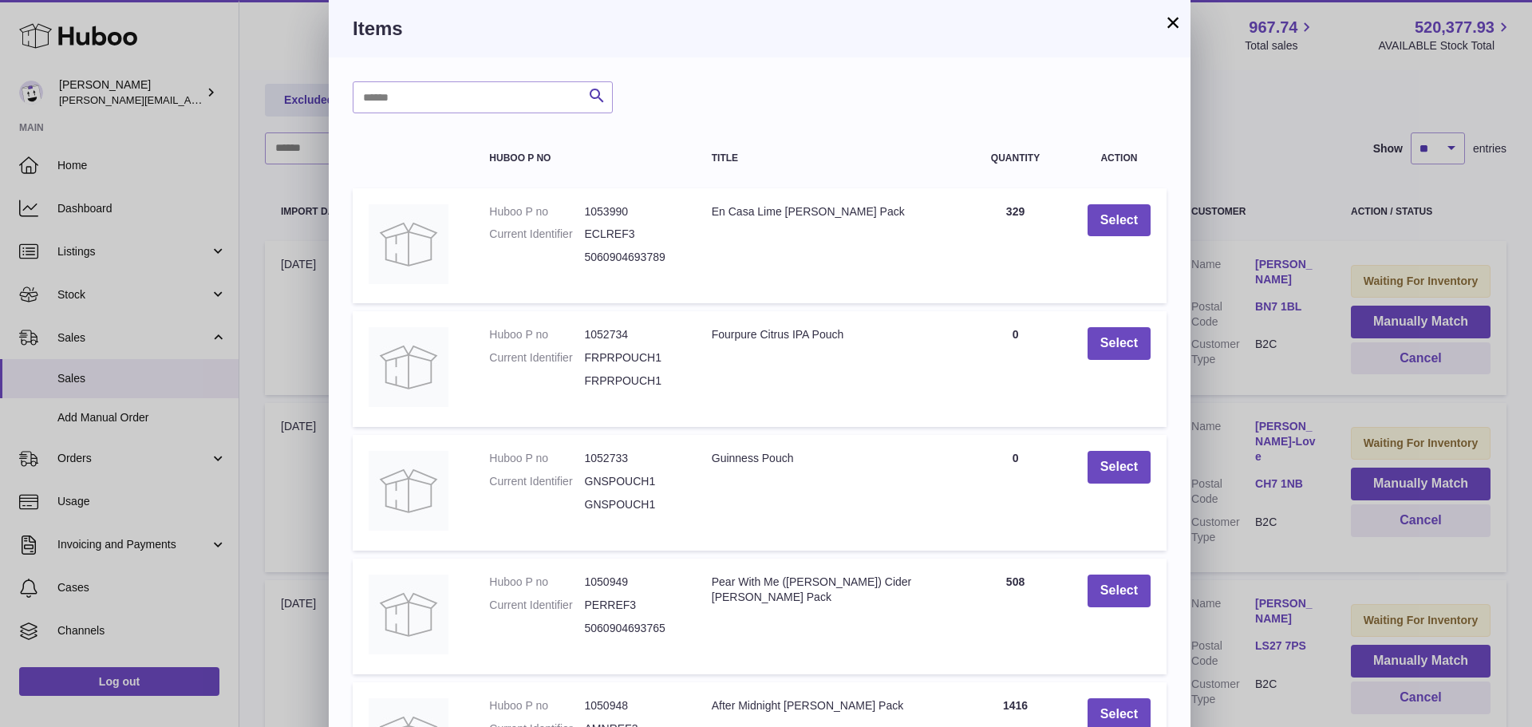
click at [531, 114] on div "Search Huboo P no Title Quantity Action Huboo P no 1053990 Current Identifier E…" at bounding box center [760, 481] width 862 height 849
click at [524, 110] on input "text" at bounding box center [483, 97] width 260 height 32
type input "**********"
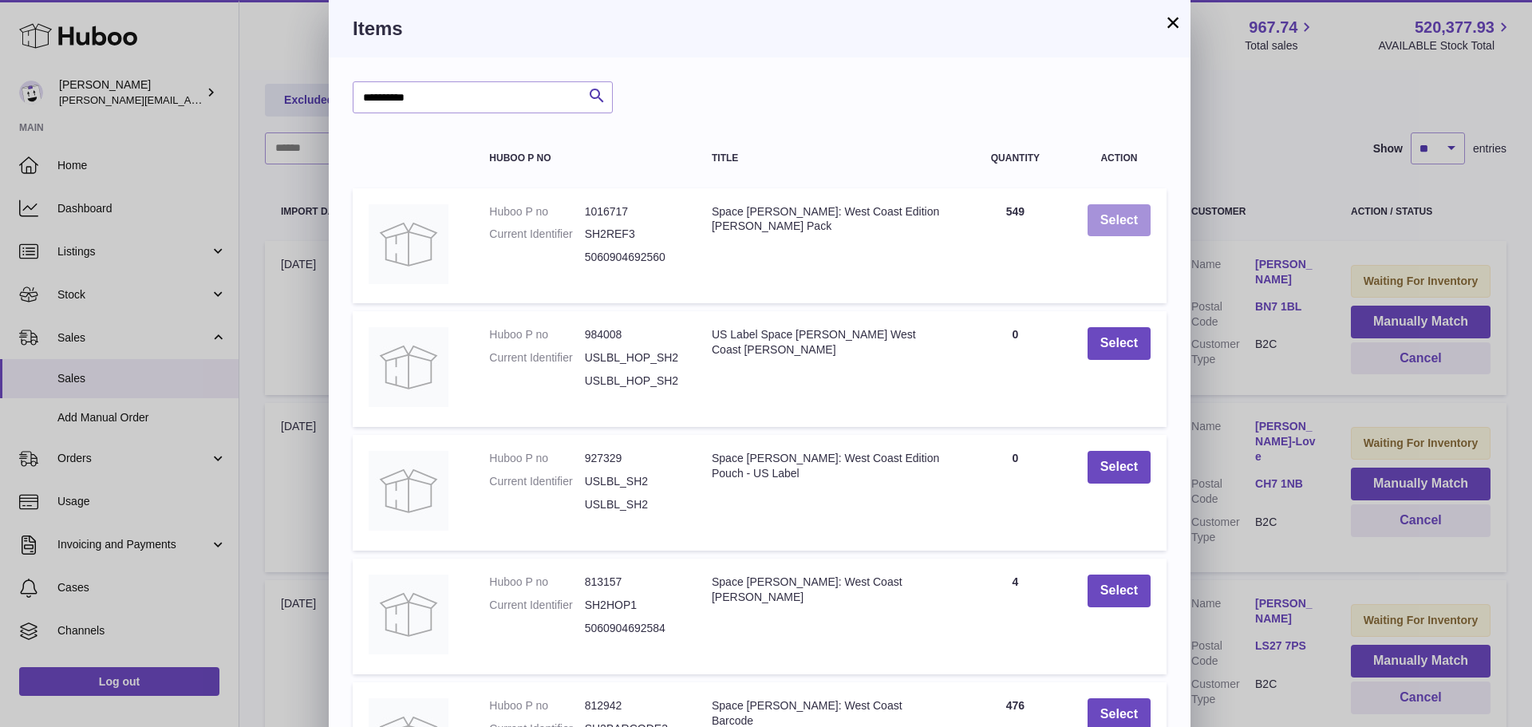
click at [1141, 227] on button "Select" at bounding box center [1118, 220] width 63 height 33
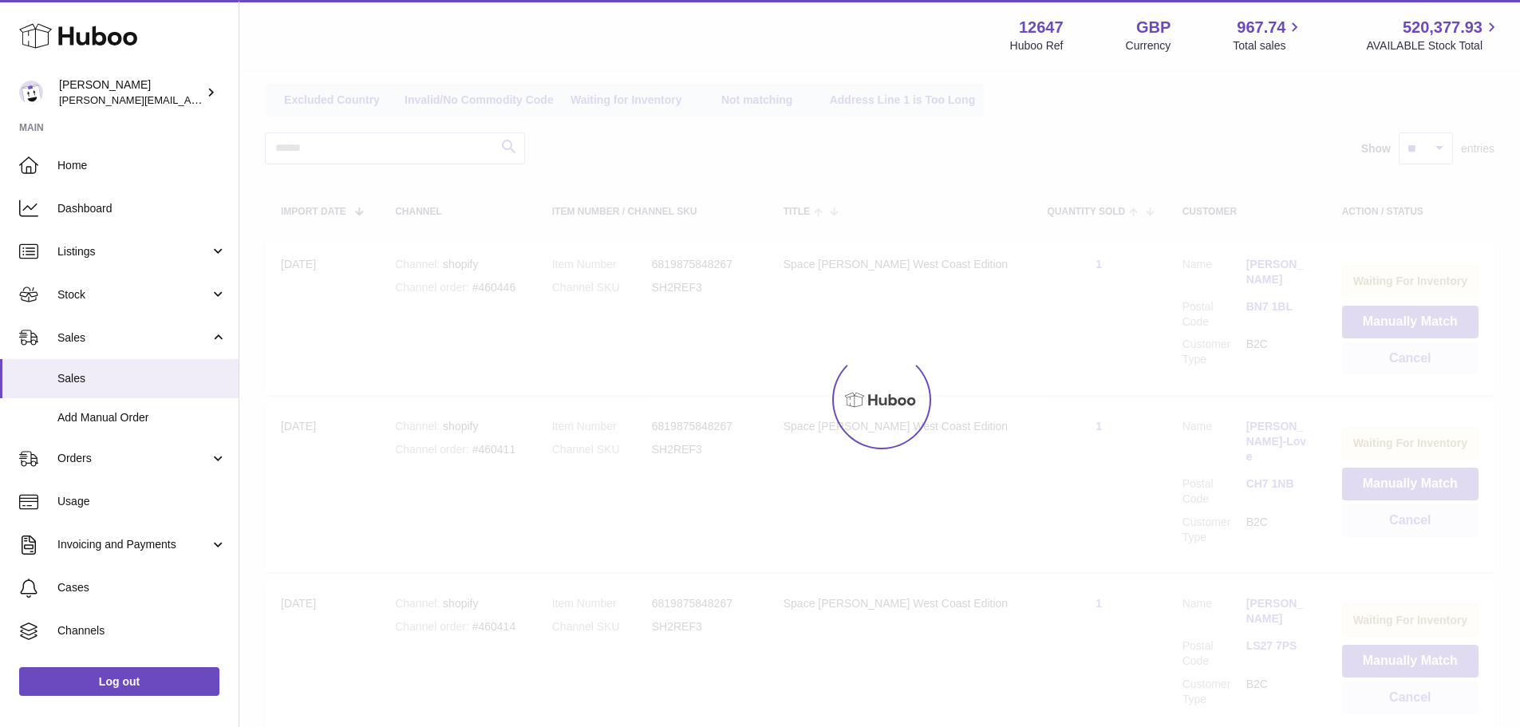
scroll to position [144, 0]
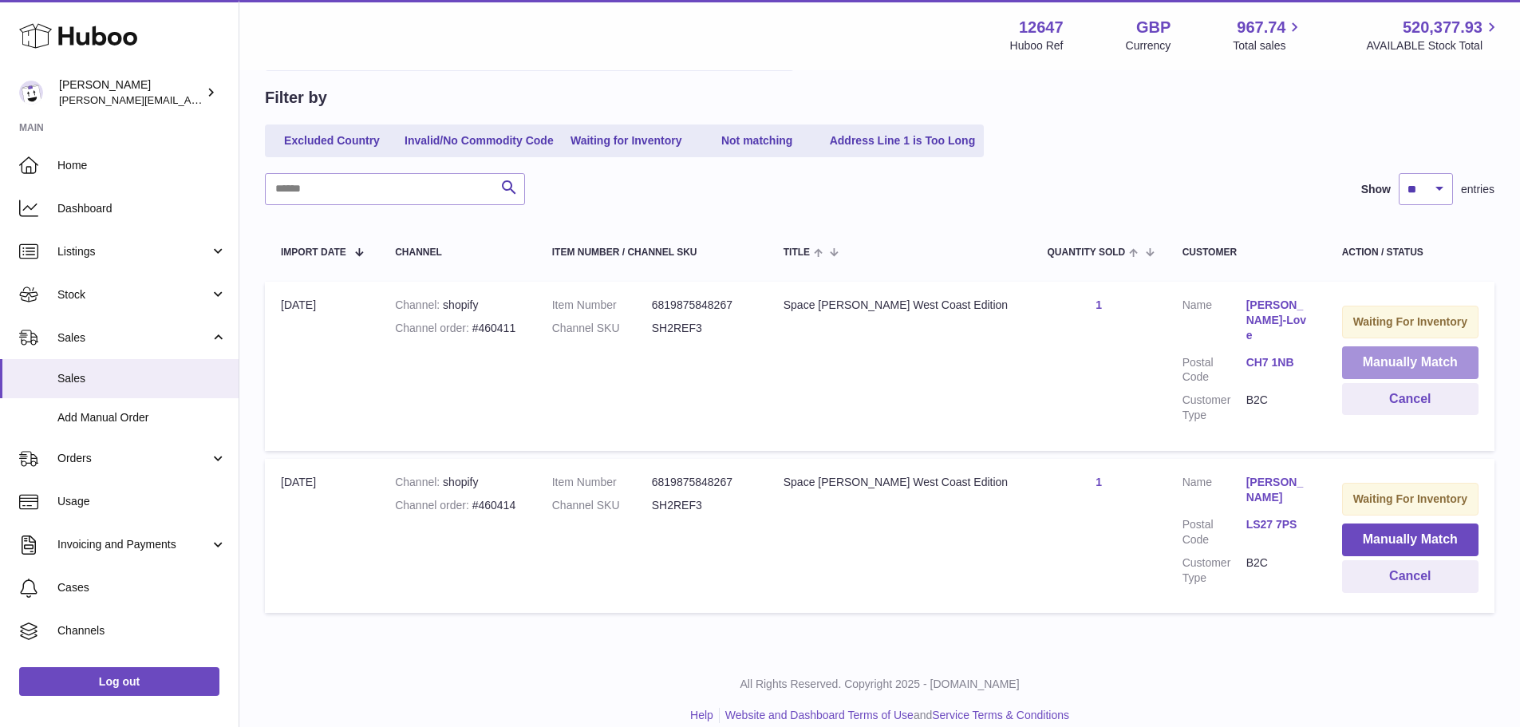
click at [1375, 367] on button "Manually Match" at bounding box center [1410, 362] width 136 height 33
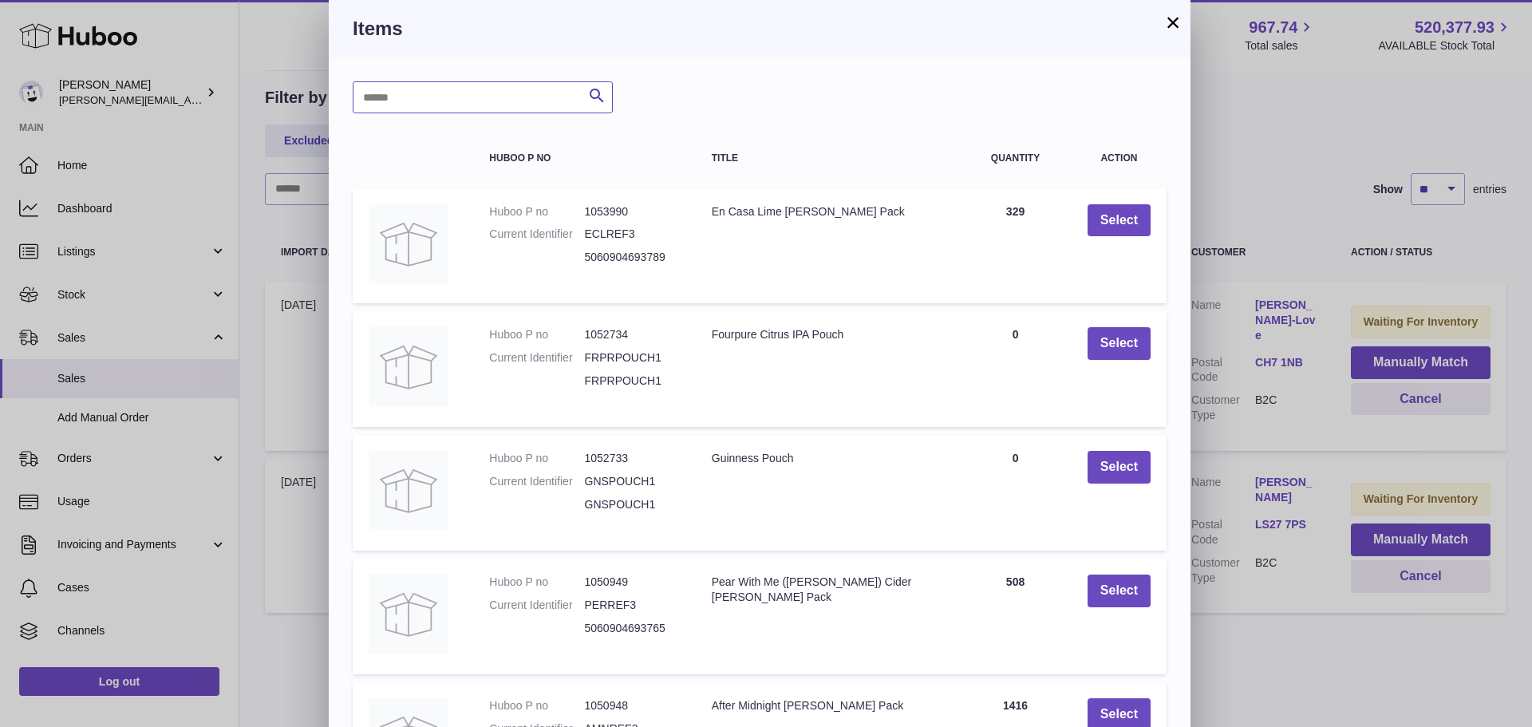
click at [489, 89] on input "text" at bounding box center [483, 97] width 260 height 32
type input "**********"
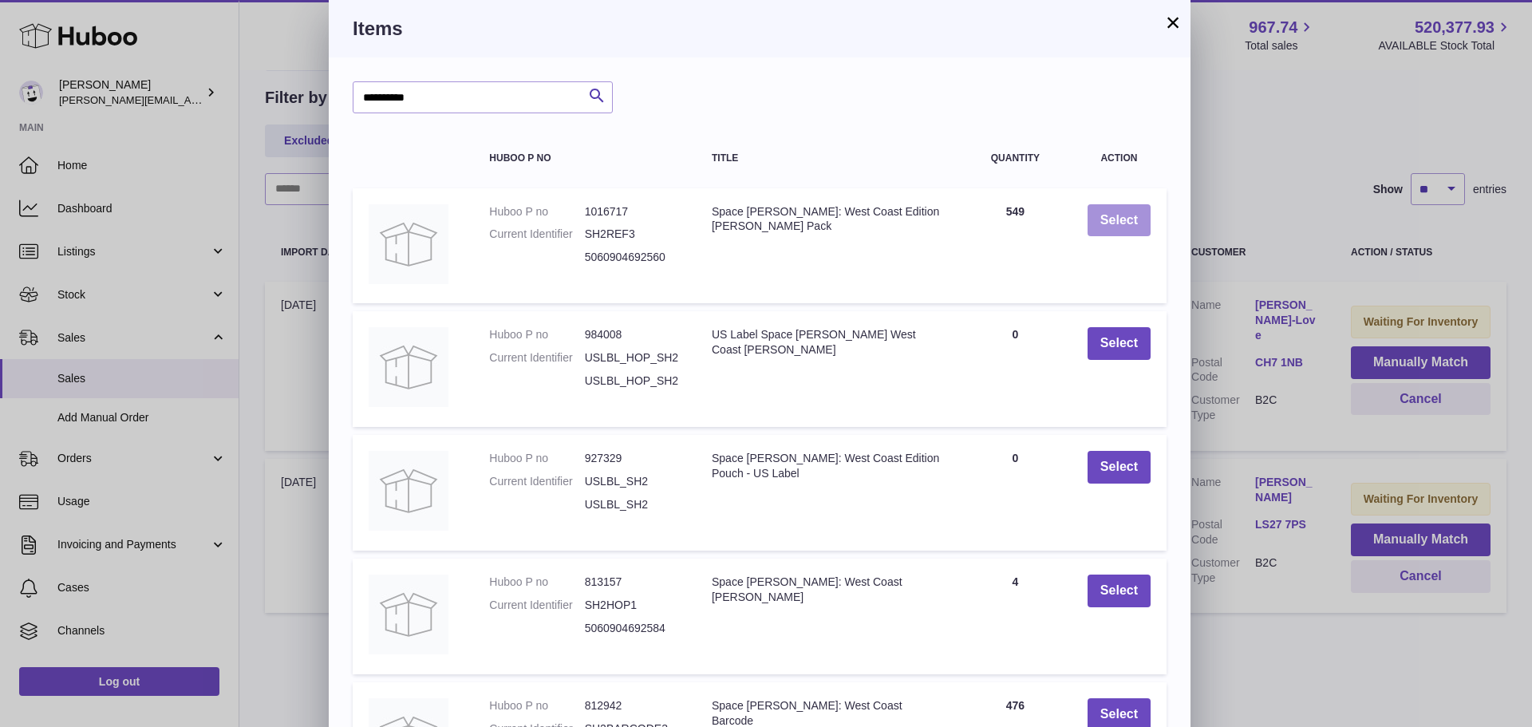
click at [1115, 231] on button "Select" at bounding box center [1118, 220] width 63 height 33
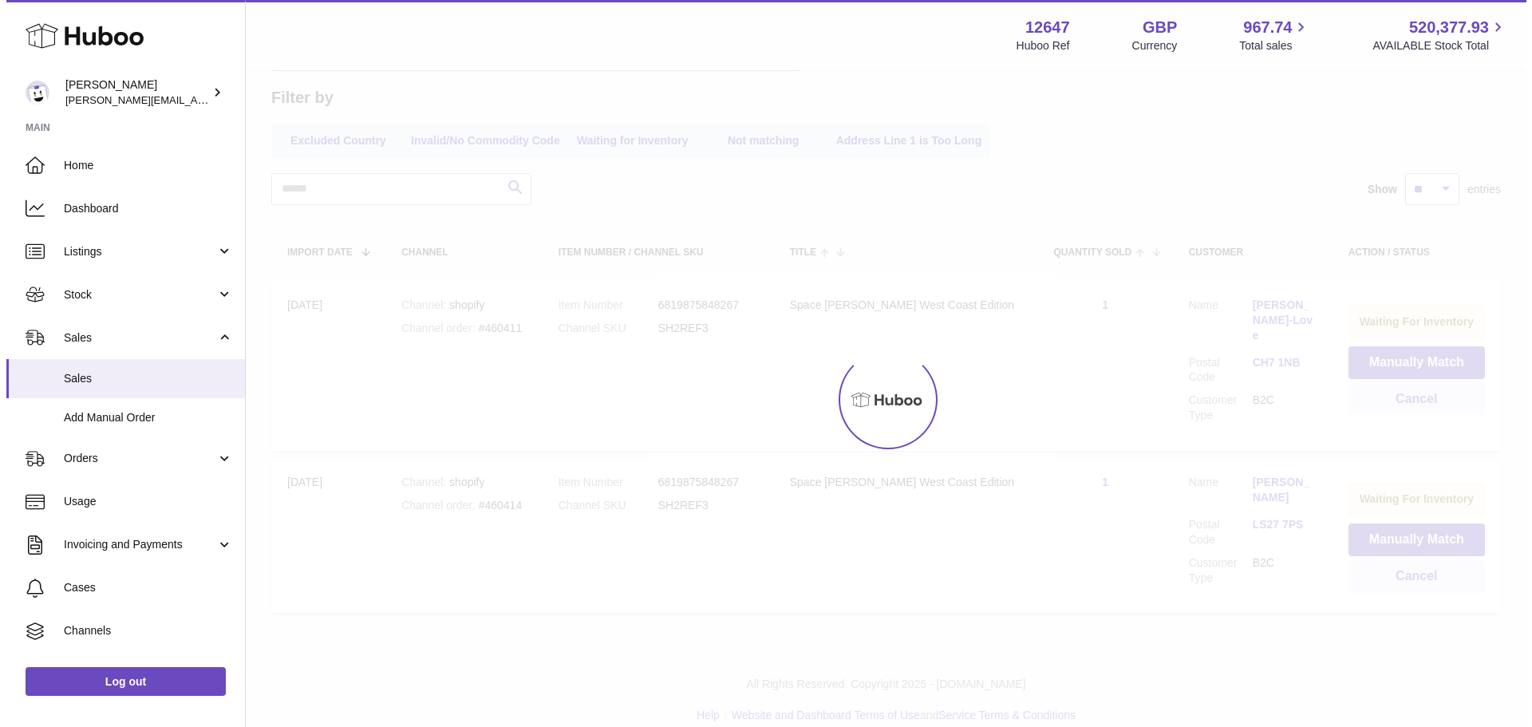
scroll to position [0, 0]
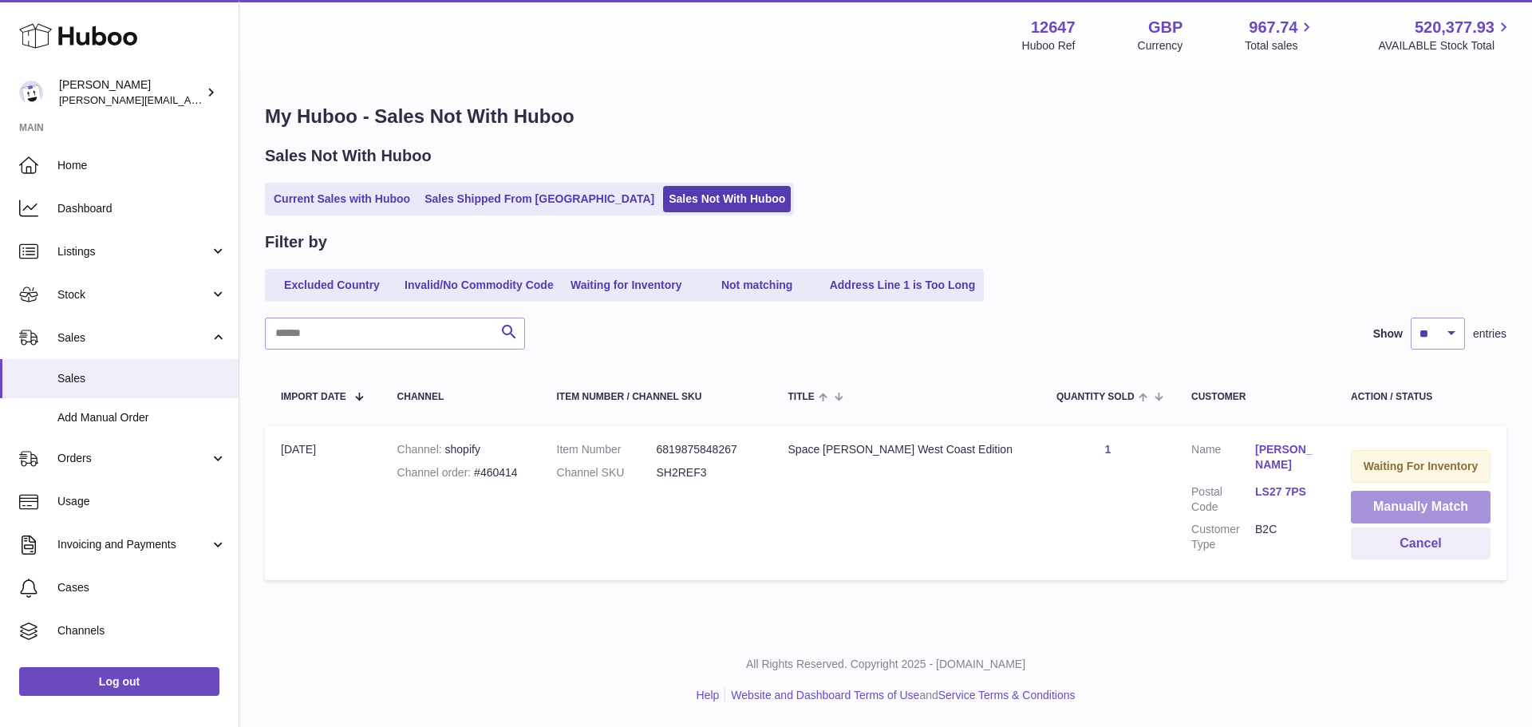
click at [1405, 504] on button "Manually Match" at bounding box center [1421, 507] width 140 height 33
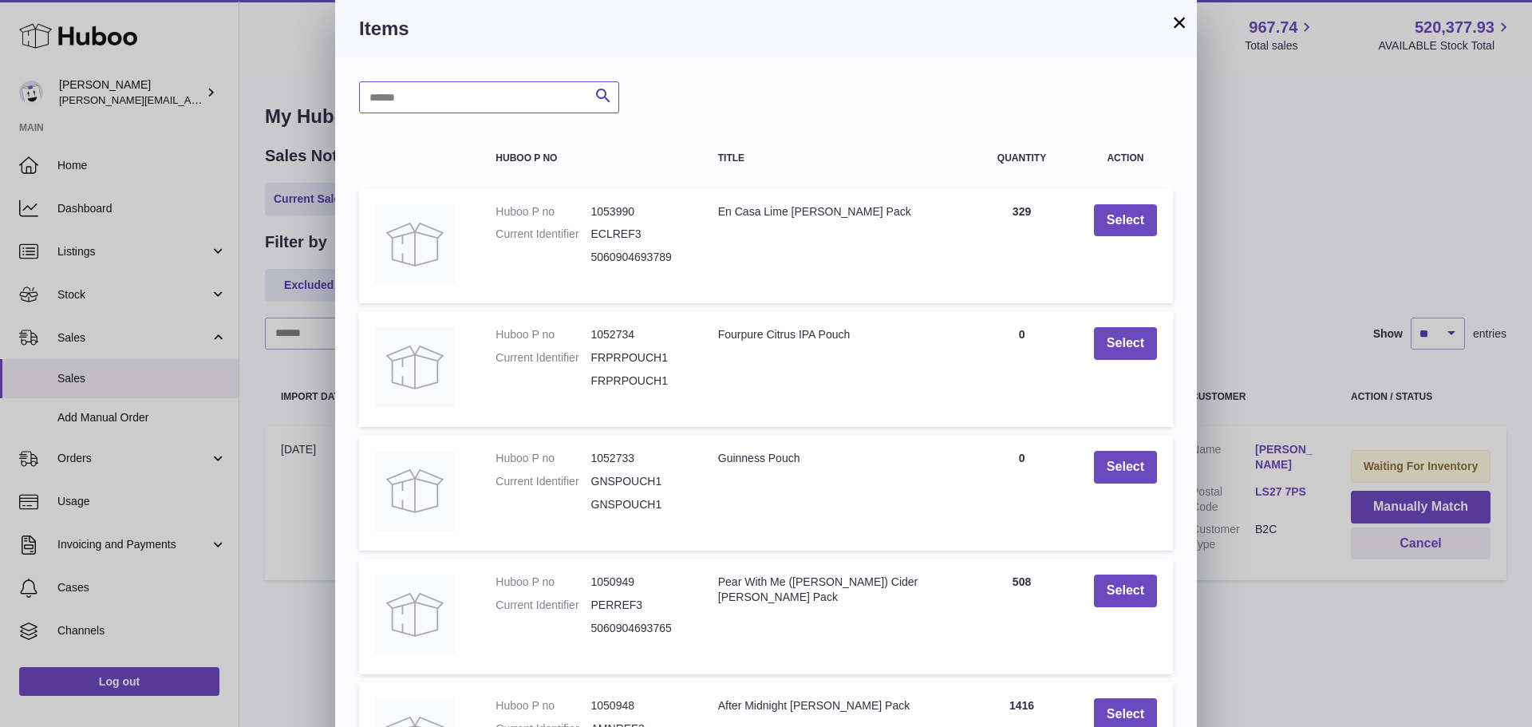
click at [514, 109] on input "text" at bounding box center [489, 97] width 260 height 32
type input "**********"
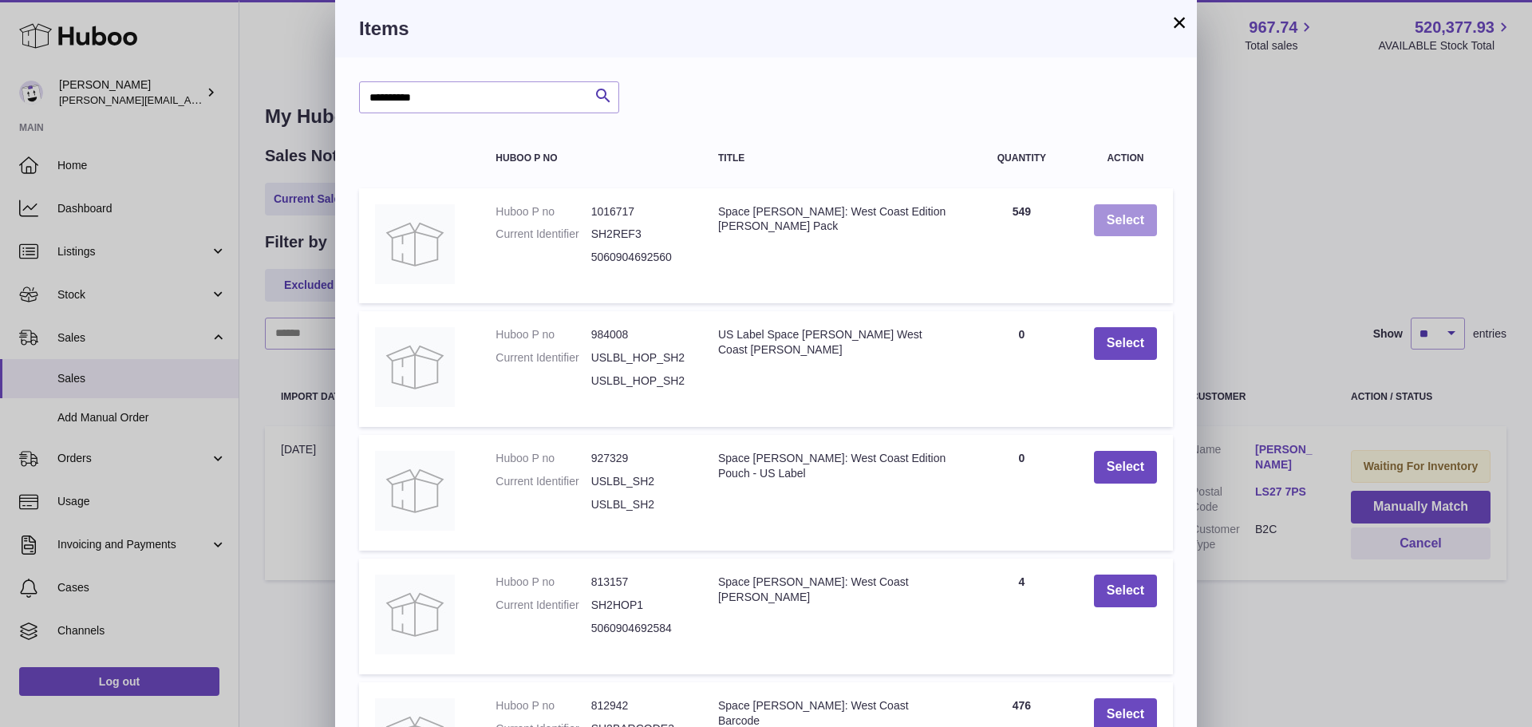
click at [1118, 205] on button "Select" at bounding box center [1125, 220] width 63 height 33
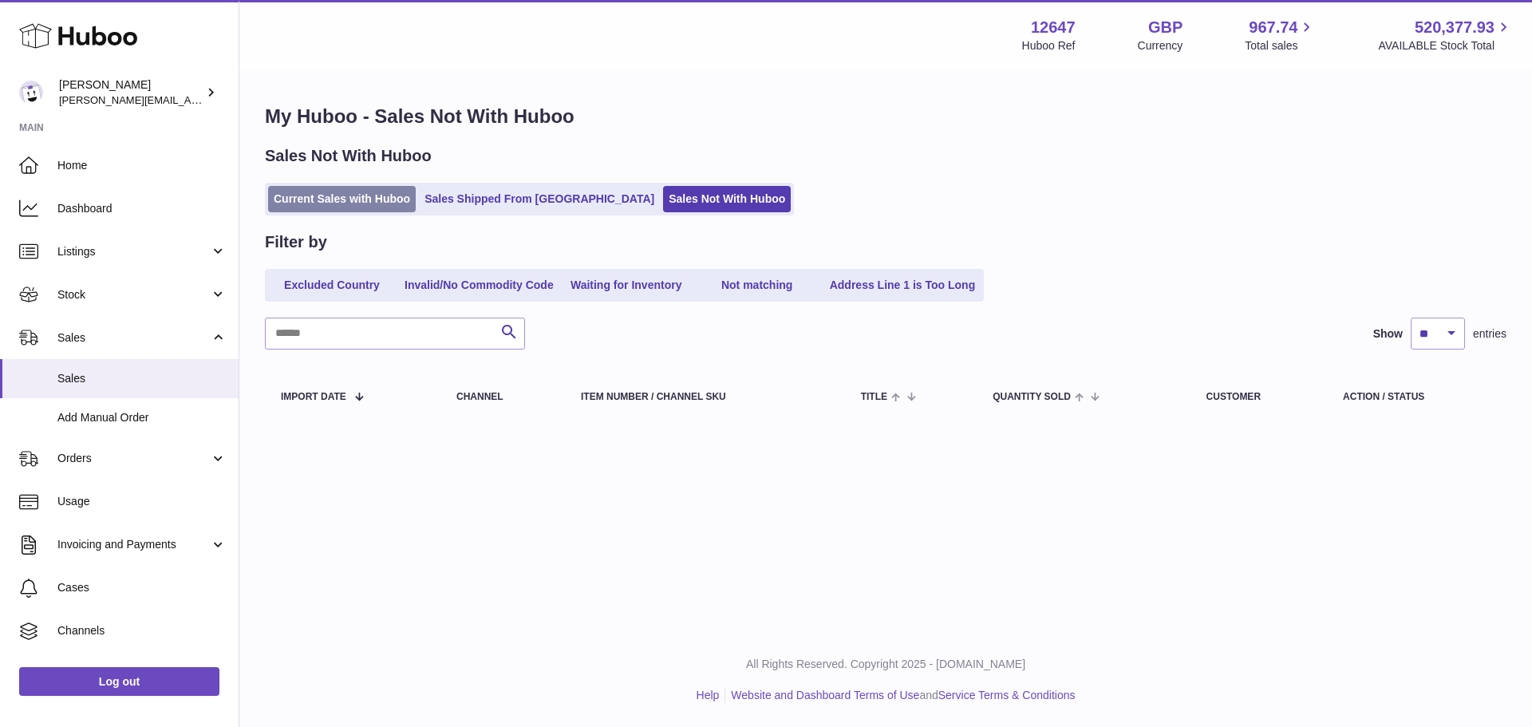
click at [322, 194] on link "Current Sales with Huboo" at bounding box center [342, 199] width 148 height 26
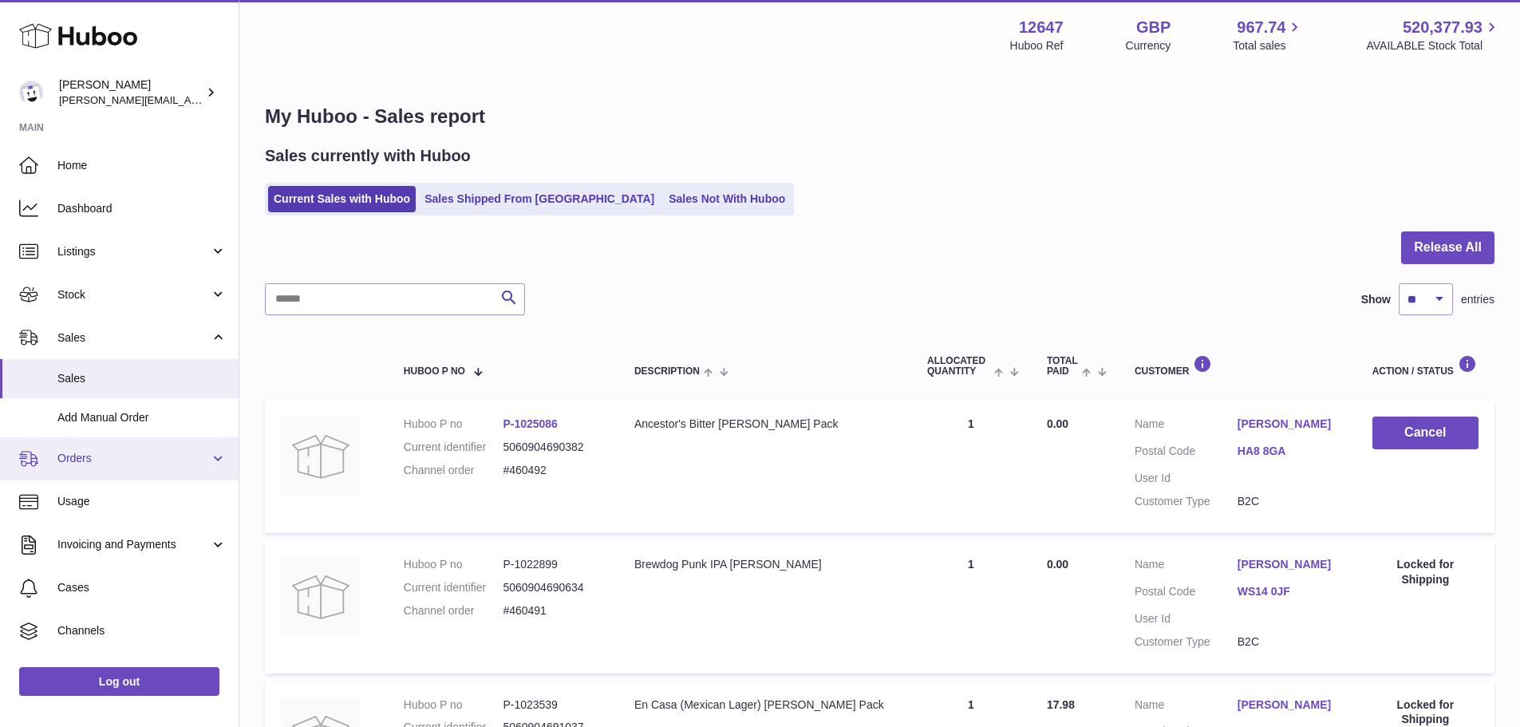
click at [142, 460] on span "Orders" at bounding box center [133, 458] width 152 height 15
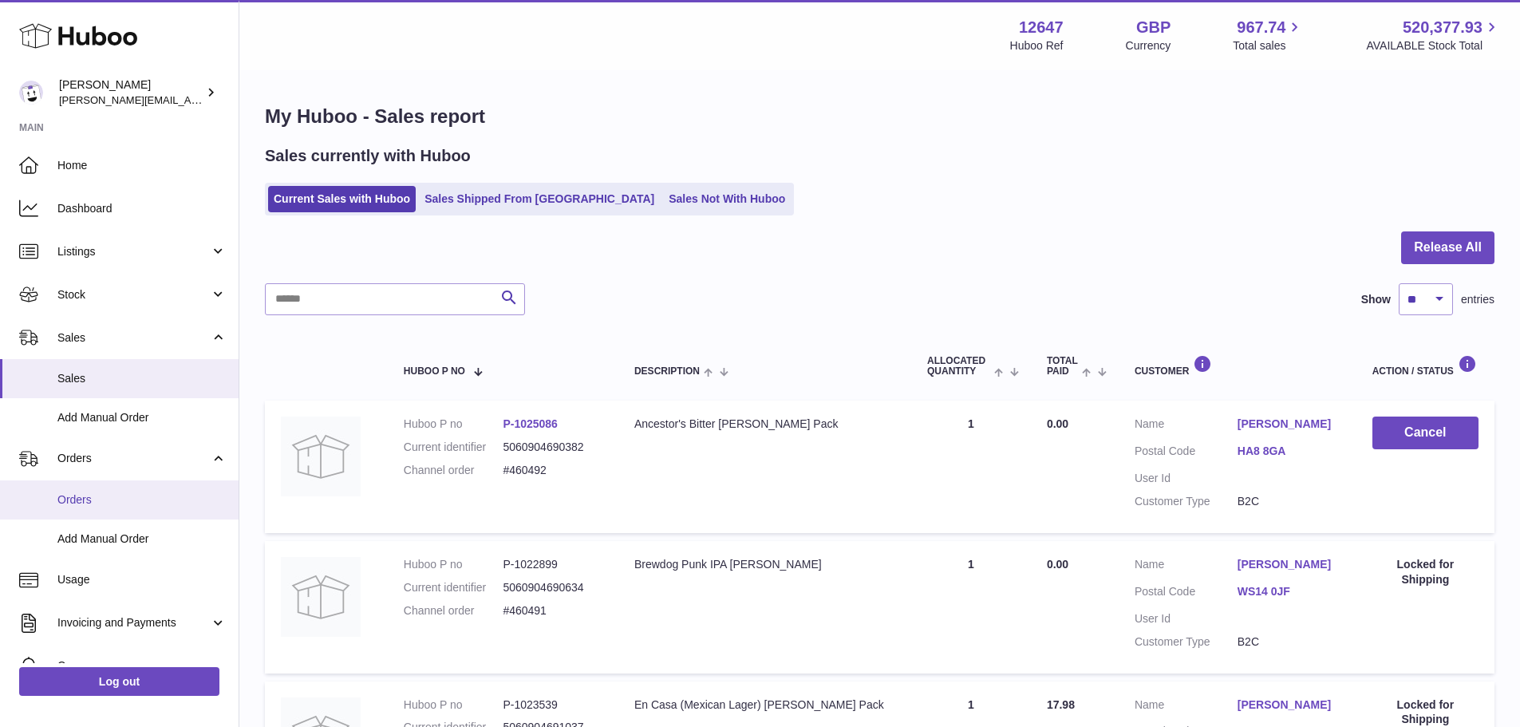
click at [140, 482] on link "Orders" at bounding box center [119, 499] width 239 height 39
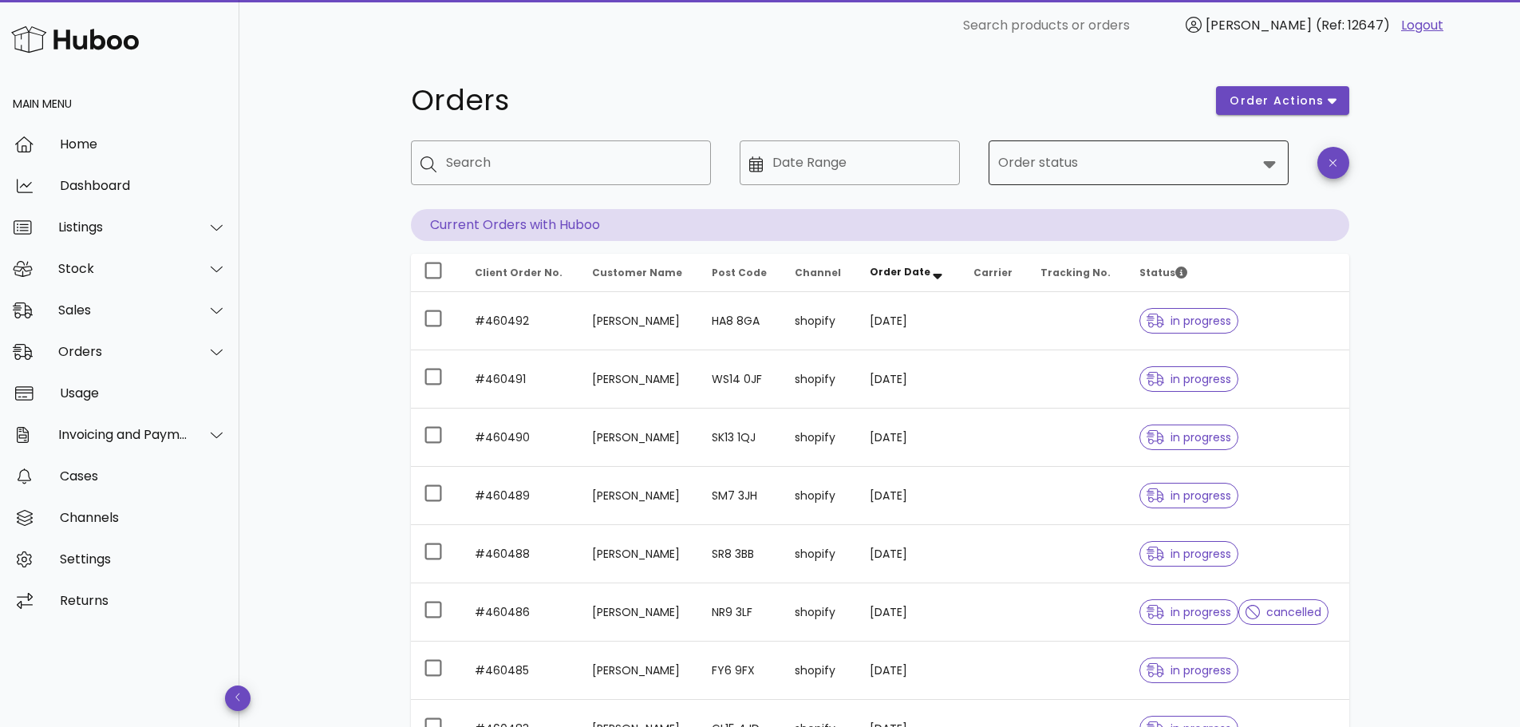
click at [1078, 179] on div at bounding box center [1127, 163] width 258 height 38
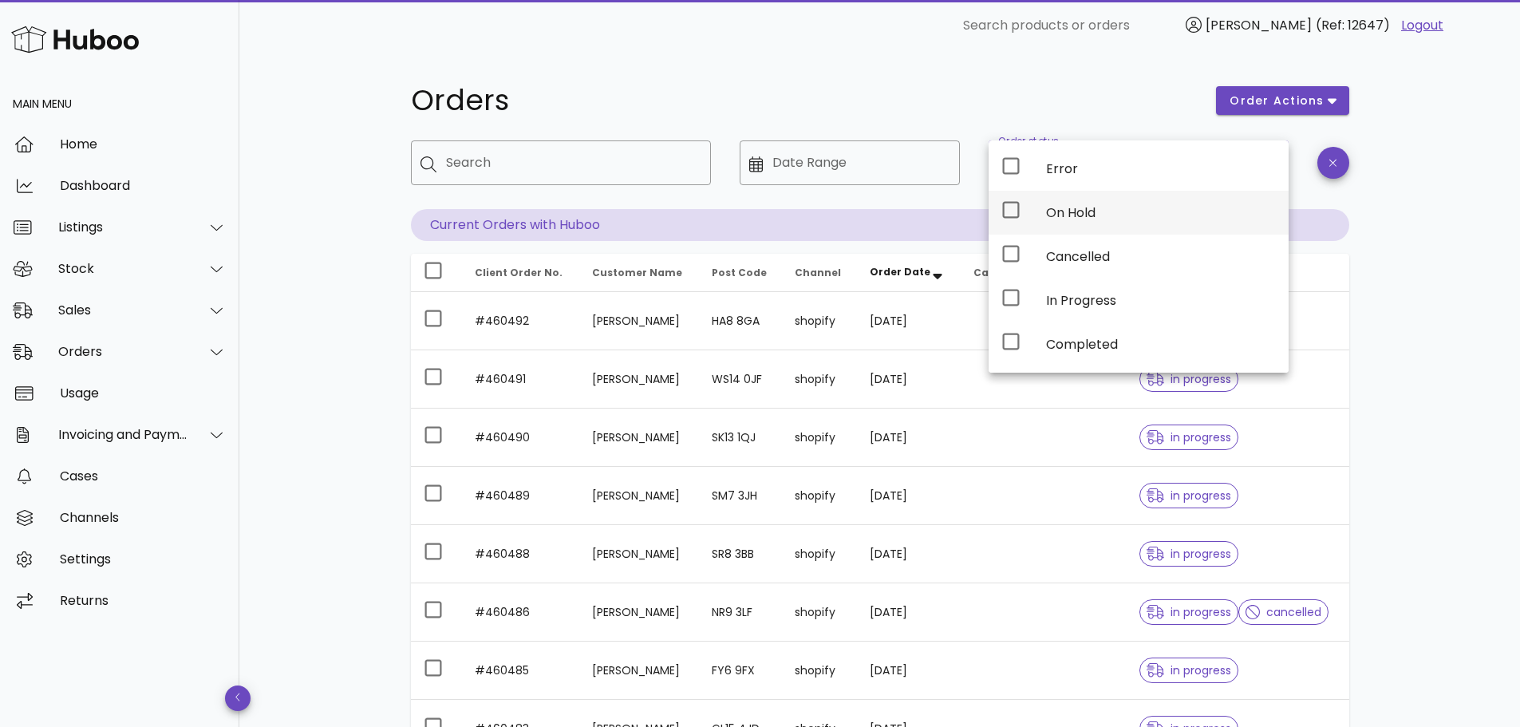
click at [1072, 217] on div "On Hold" at bounding box center [1161, 212] width 230 height 15
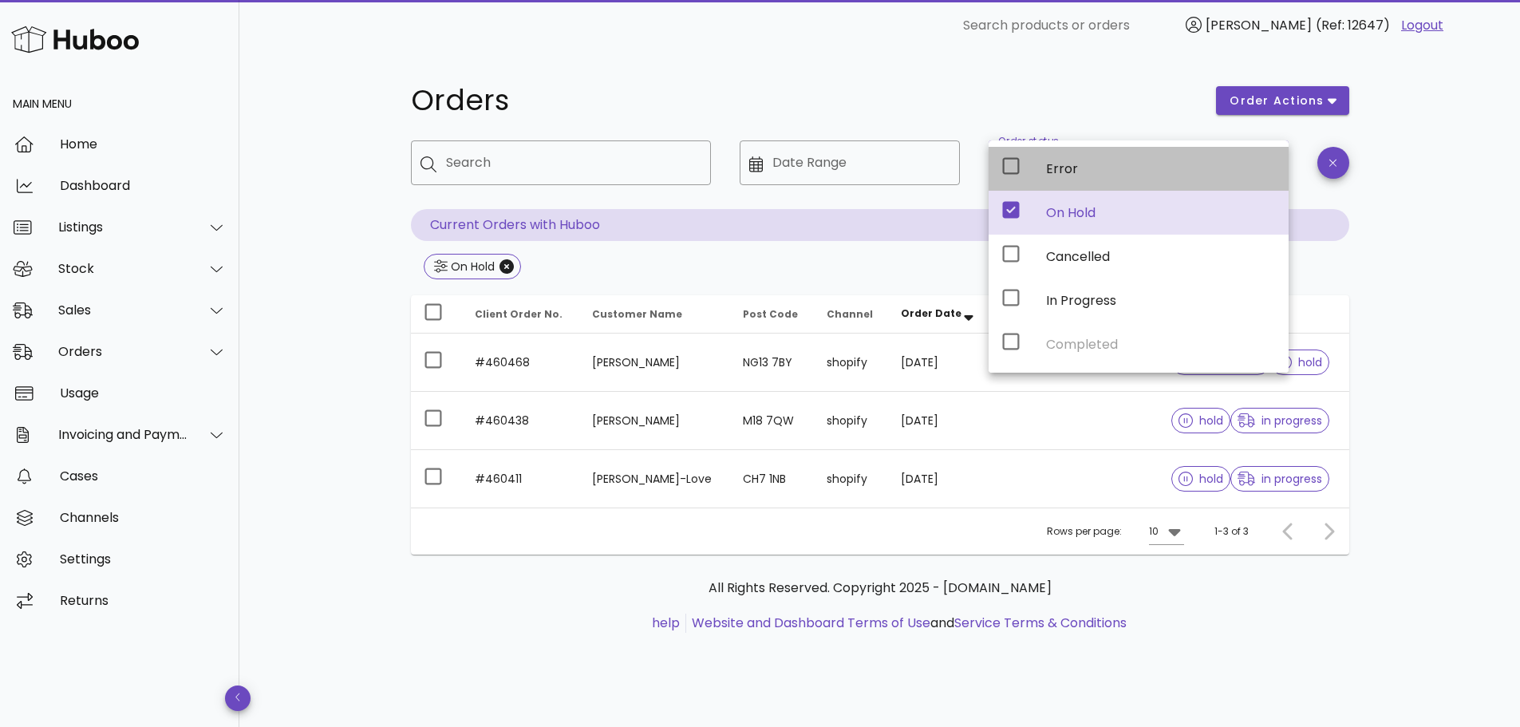
click at [1059, 172] on div "Error" at bounding box center [1161, 168] width 230 height 15
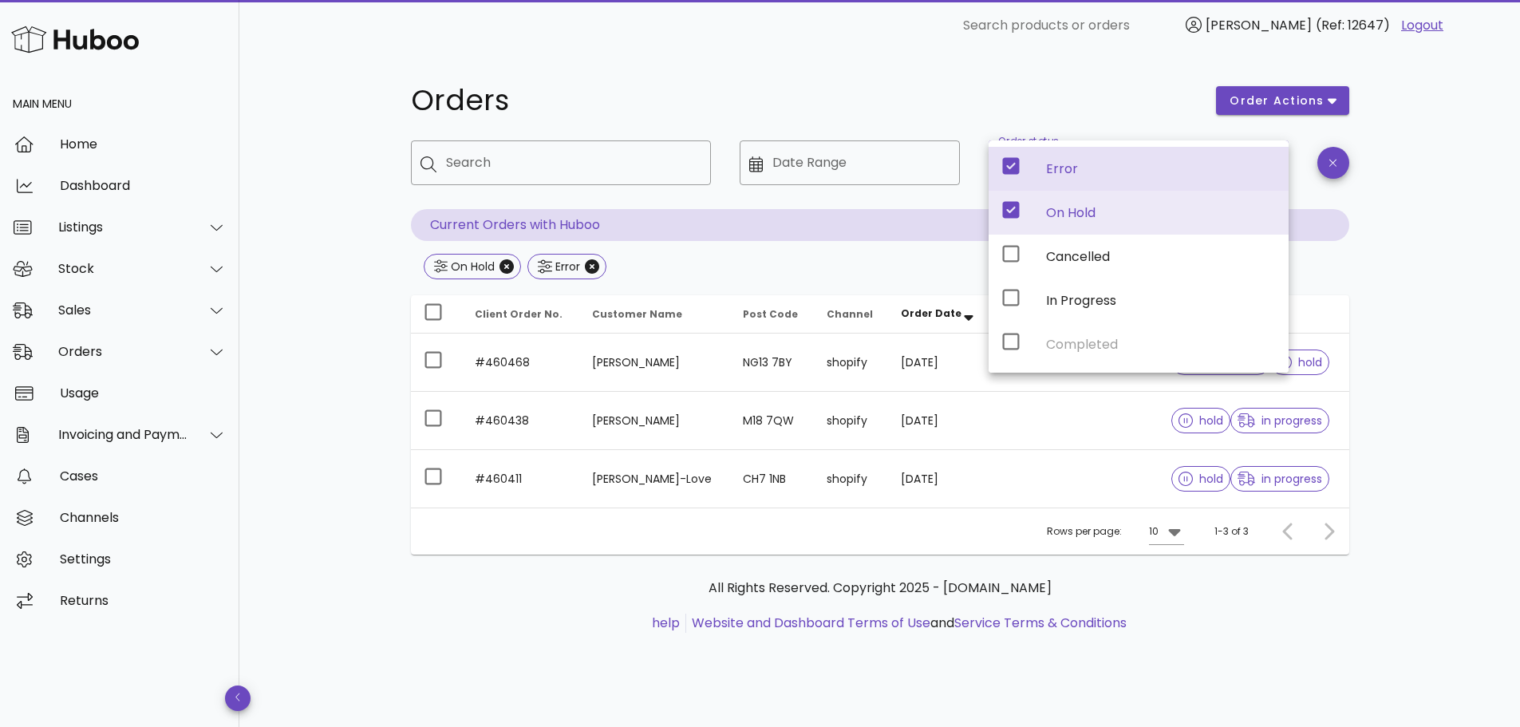
click at [1429, 303] on div "Orders order actions ​ Search ​ Date Range ​ Order status On Hold, Error Curren…" at bounding box center [879, 389] width 1280 height 676
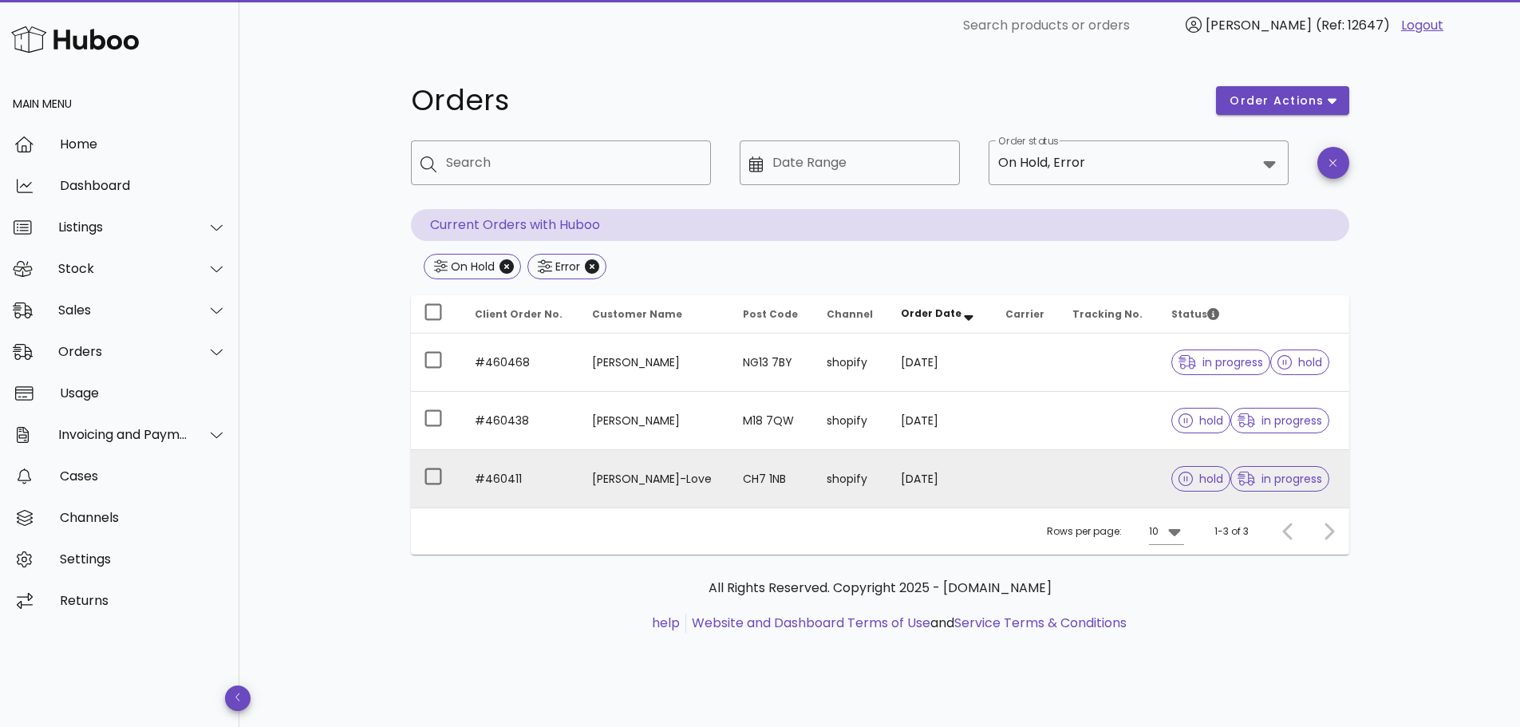
click at [899, 479] on td "[DATE]" at bounding box center [940, 478] width 105 height 57
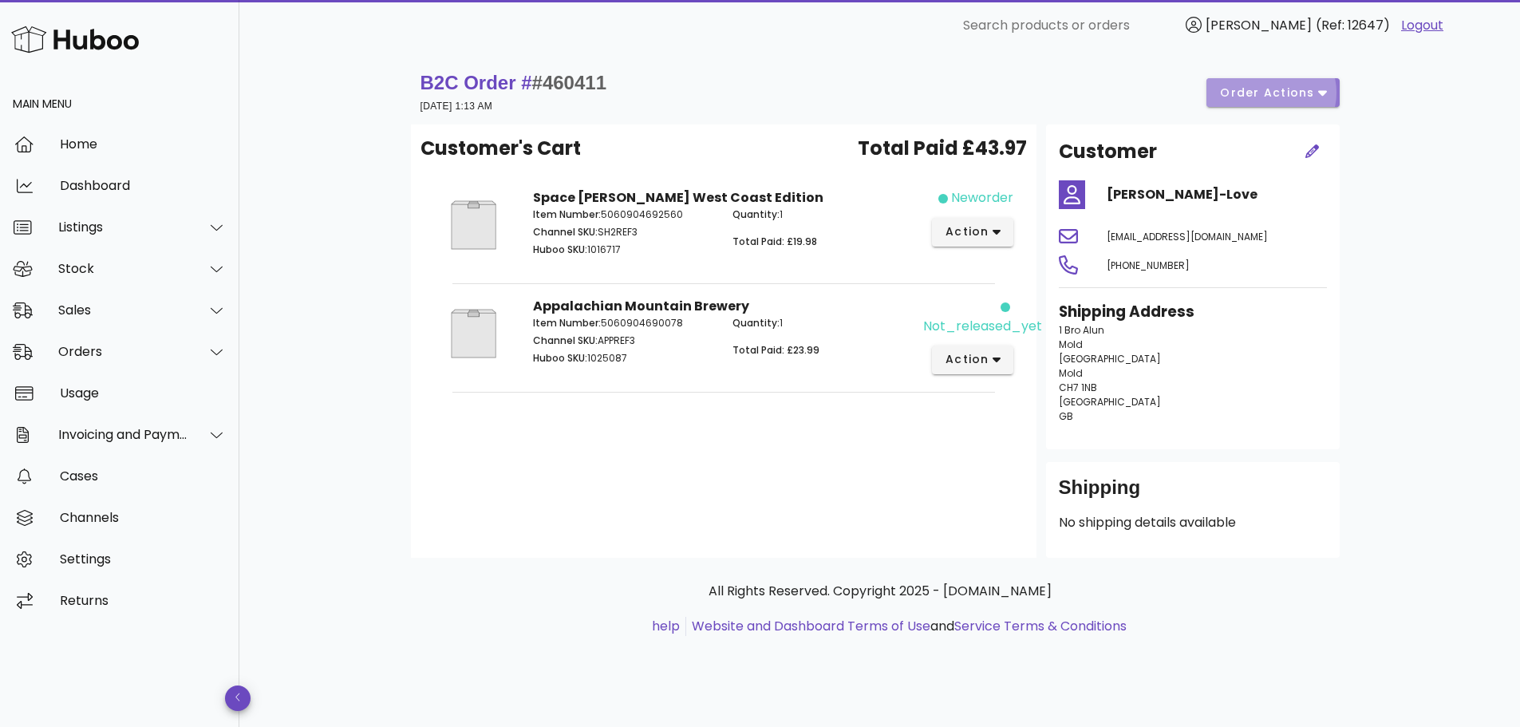
click at [1222, 93] on button "order actions" at bounding box center [1272, 92] width 132 height 29
click at [1245, 96] on div "Release Cancel" at bounding box center [1284, 130] width 120 height 90
click at [1016, 81] on div "B2C Order # #460411 [DATE] 1:13 AM order actions" at bounding box center [879, 92] width 919 height 45
